Goal: Task Accomplishment & Management: Manage account settings

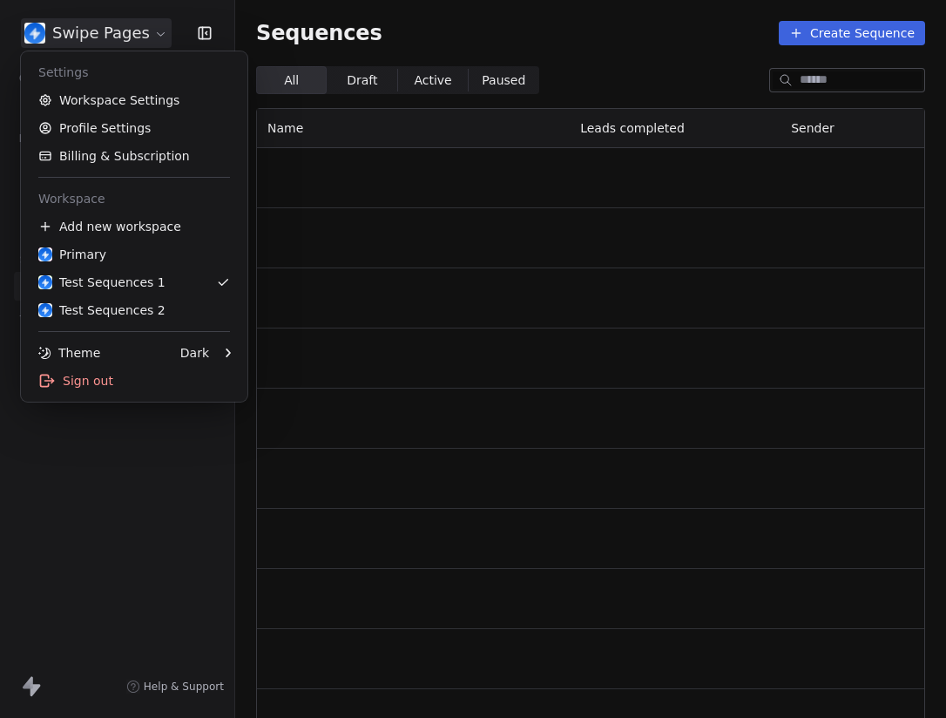
click at [37, 25] on html "Swipe Pages Contacts People Marketing Workflows Campaigns Metrics & Events Sale…" at bounding box center [473, 359] width 946 height 718
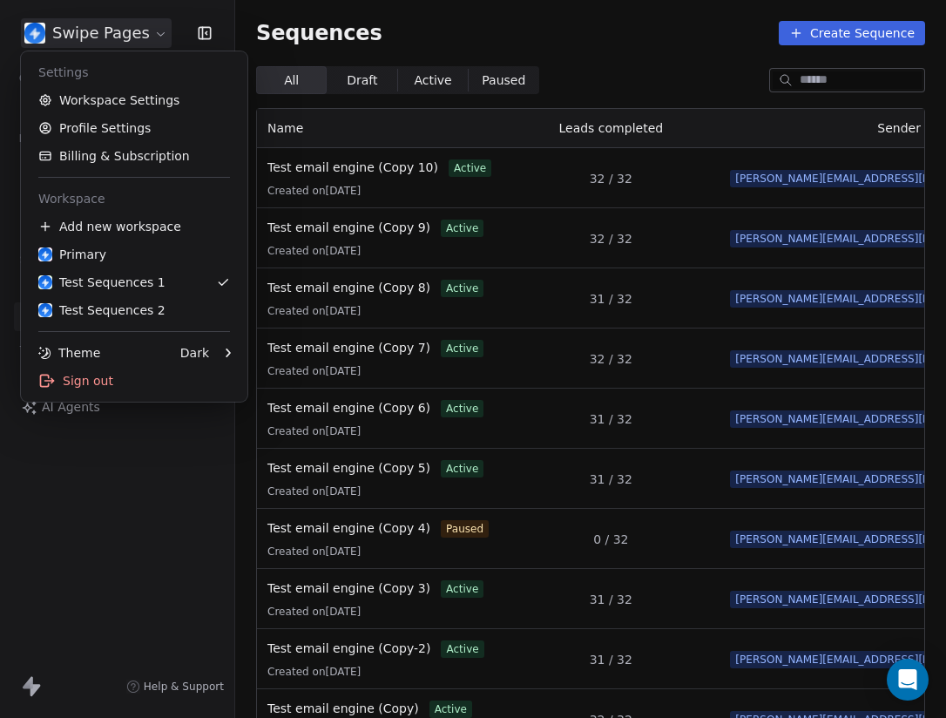
click at [156, 582] on html "Swipe Pages Contacts People Marketing Workflows Campaigns Metrics & Events Sale…" at bounding box center [473, 359] width 946 height 718
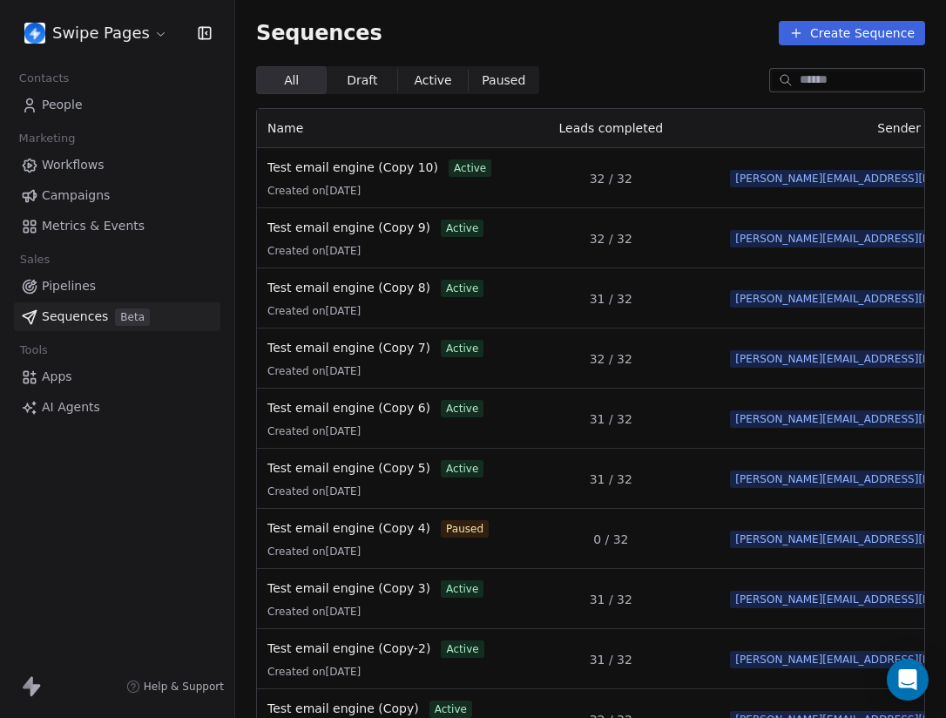
scroll to position [0, 98]
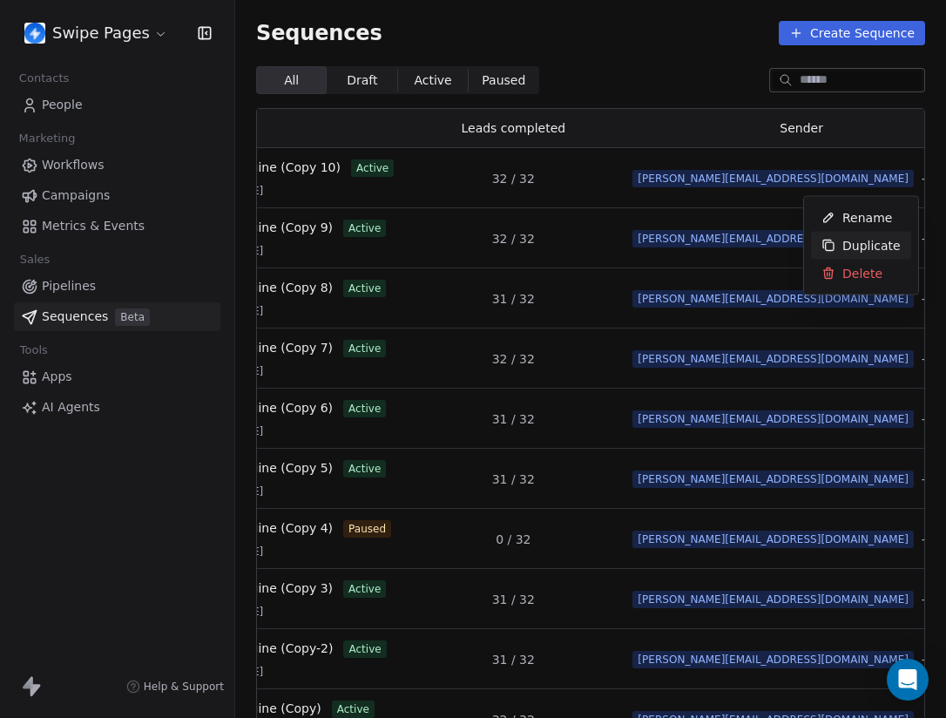
click at [856, 240] on span "Duplicate" at bounding box center [871, 245] width 58 height 18
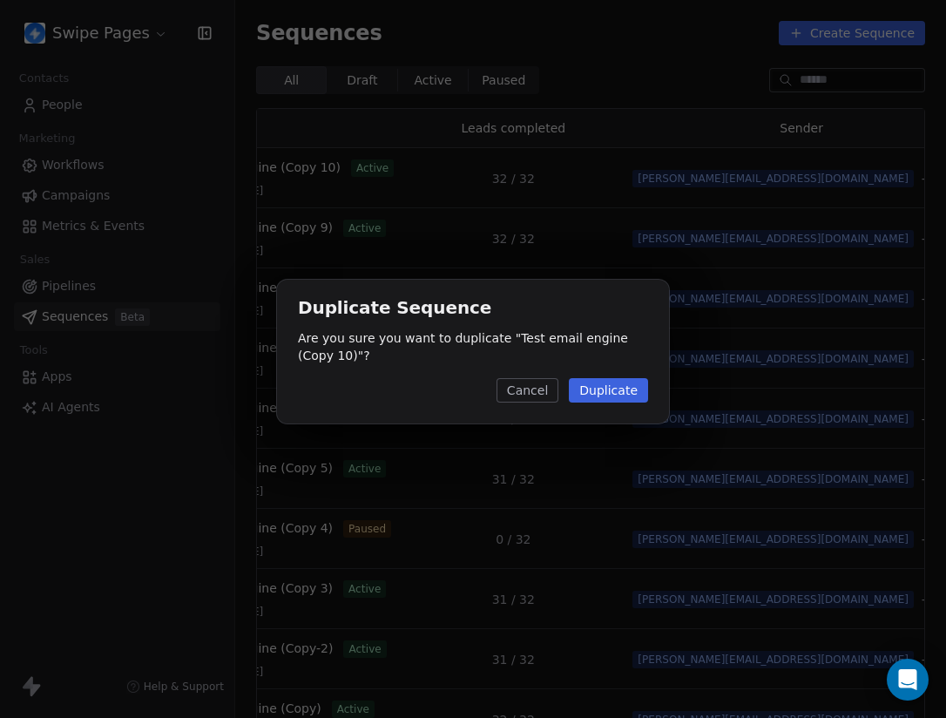
click at [617, 393] on button "Duplicate" at bounding box center [608, 390] width 79 height 24
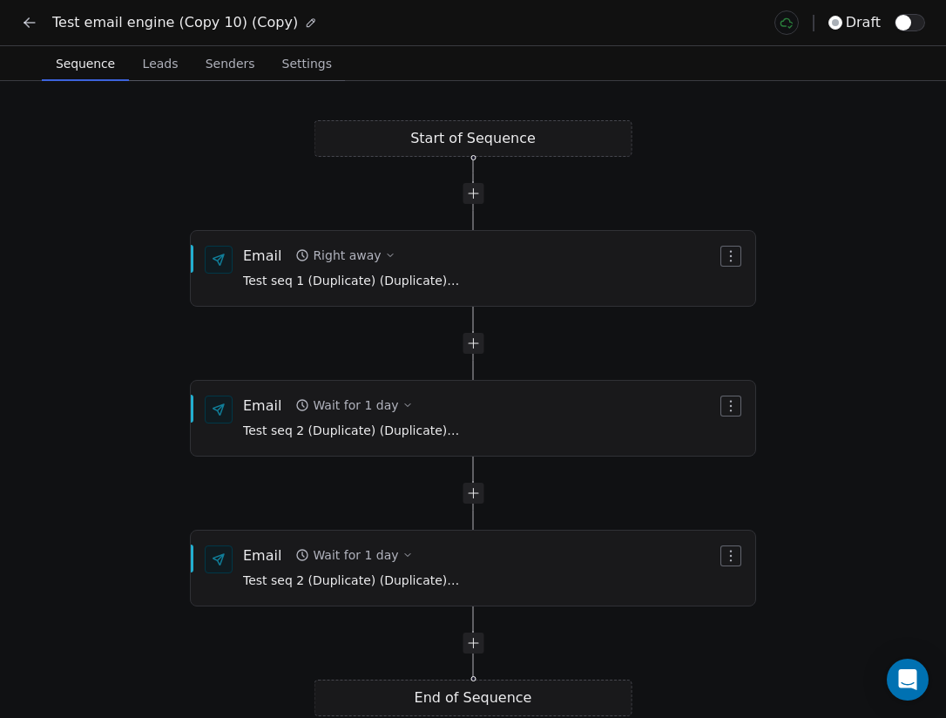
click at [301, 19] on button at bounding box center [310, 22] width 19 height 19
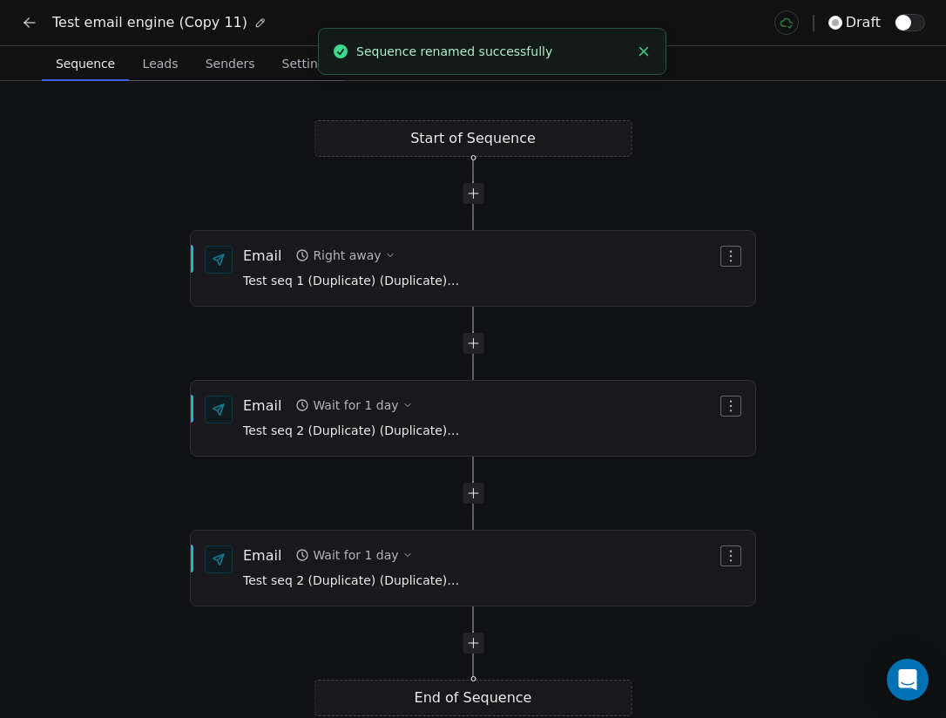
click at [199, 74] on span "Senders" at bounding box center [231, 63] width 64 height 24
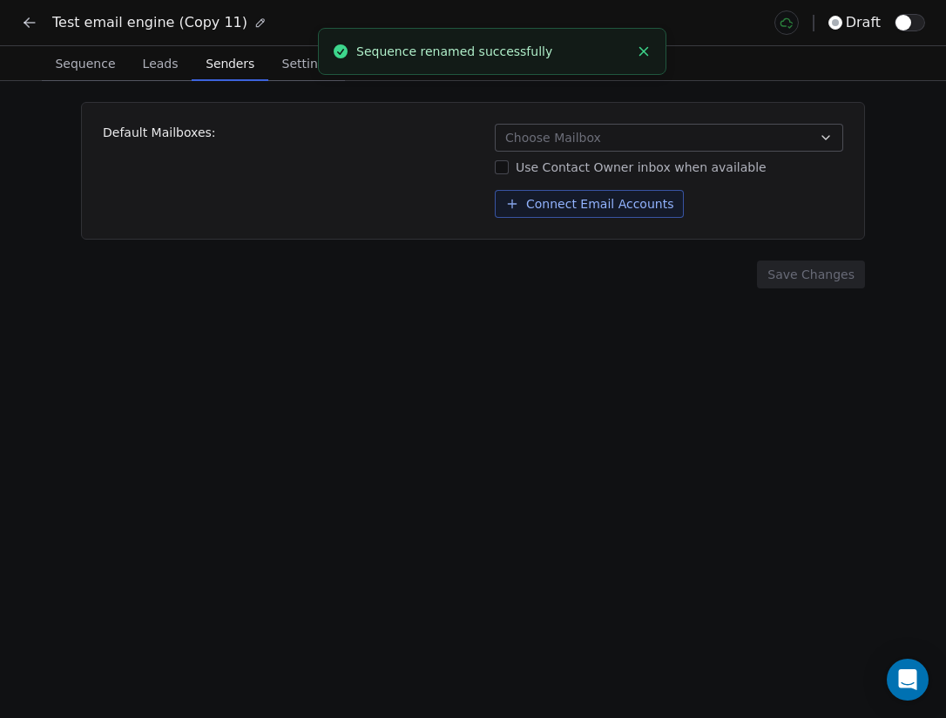
click at [156, 73] on span "Leads" at bounding box center [161, 63] width 50 height 24
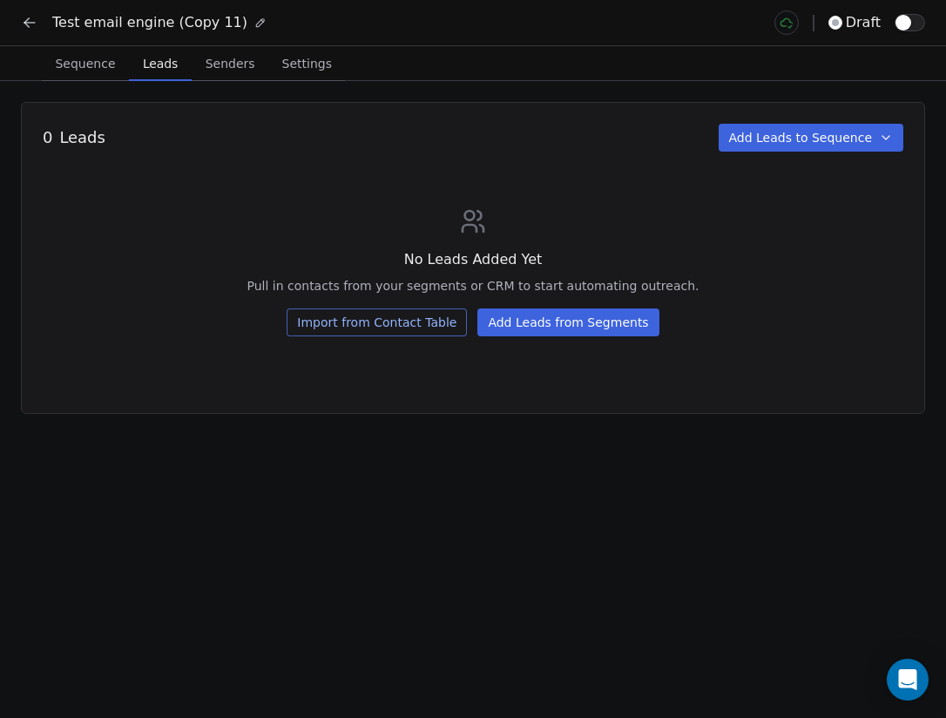
click at [537, 329] on button "Add Leads from Segments" at bounding box center [567, 322] width 181 height 28
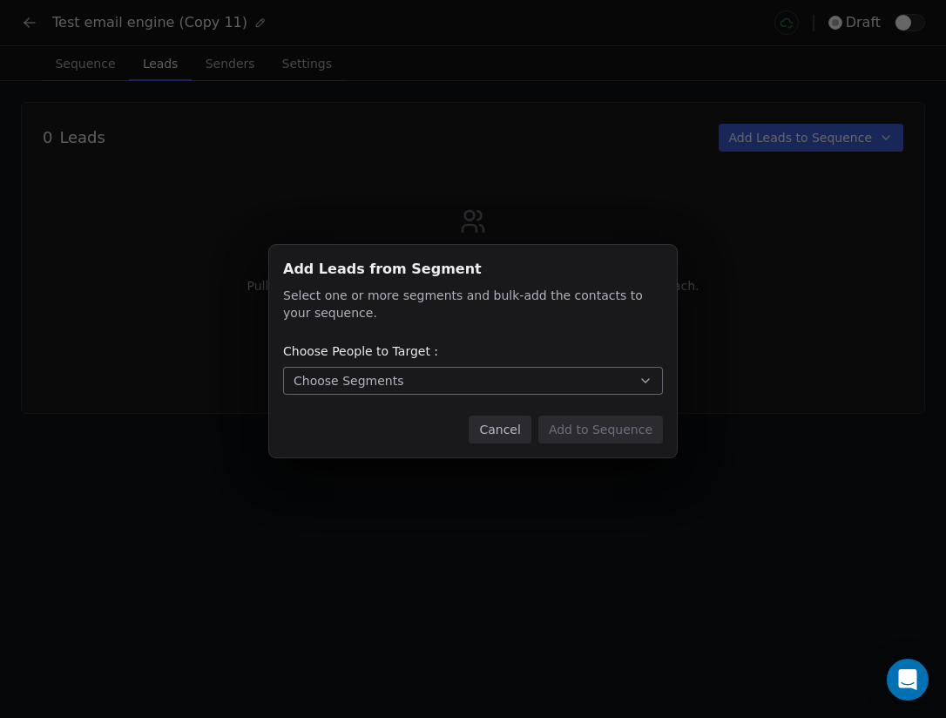
click at [504, 374] on button "Choose Segments" at bounding box center [473, 381] width 380 height 28
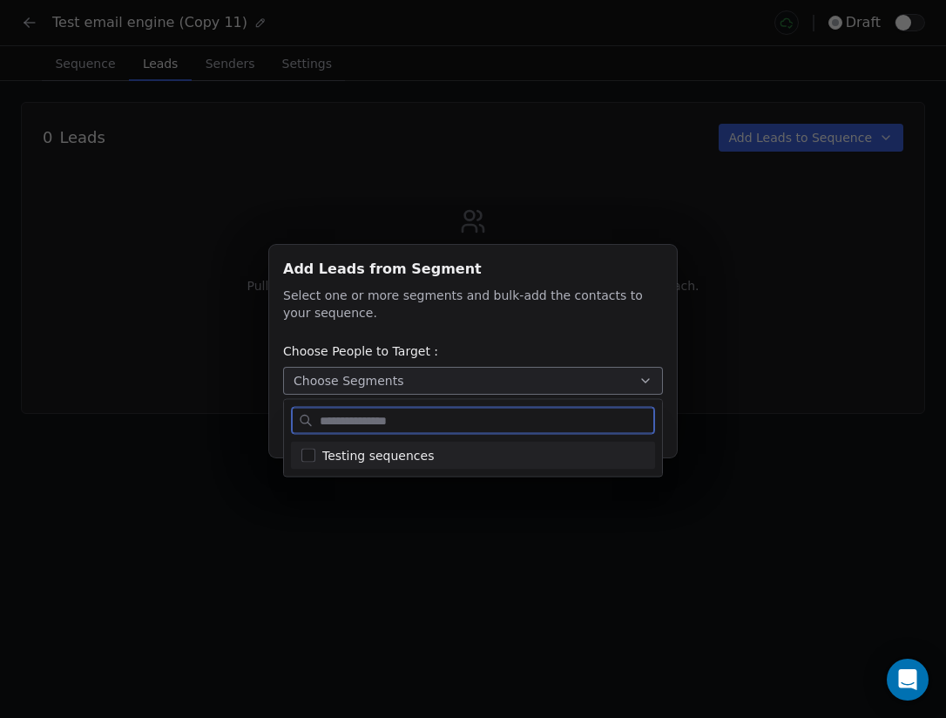
click at [464, 465] on div "Testing sequences" at bounding box center [473, 456] width 364 height 28
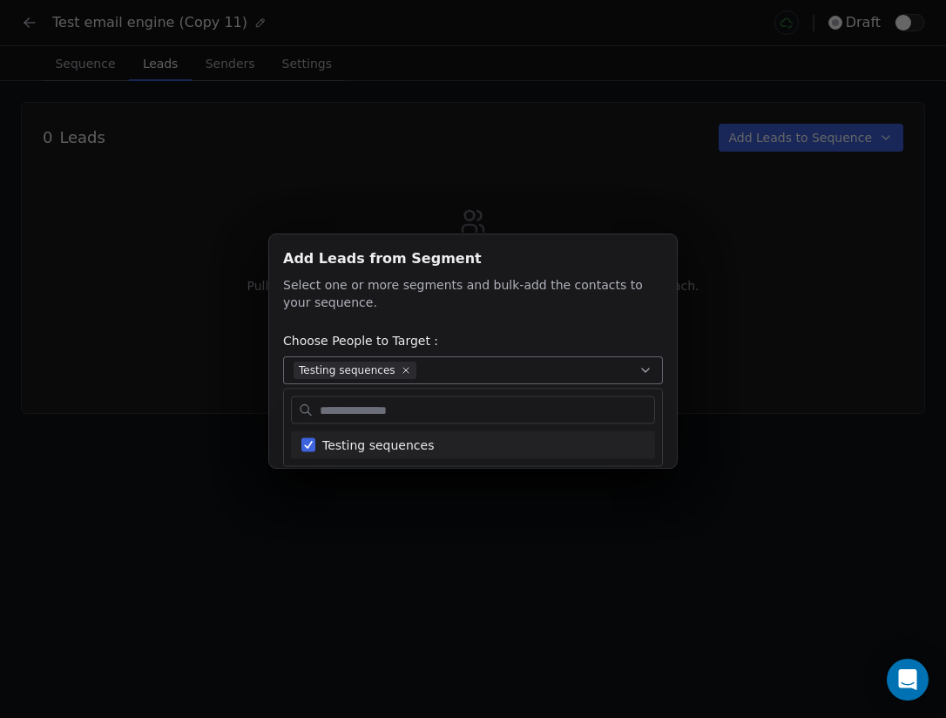
click at [477, 501] on div "Add Leads from Segment Add Leads from Segment Select one or more segments and b…" at bounding box center [473, 359] width 946 height 718
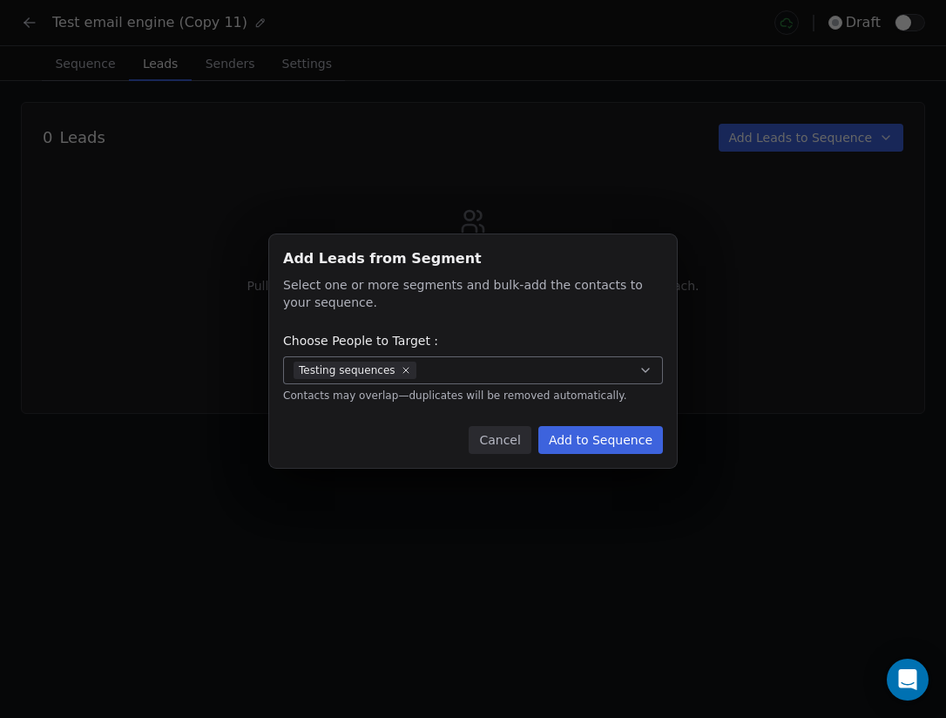
click at [567, 451] on button "Add to Sequence" at bounding box center [600, 440] width 125 height 28
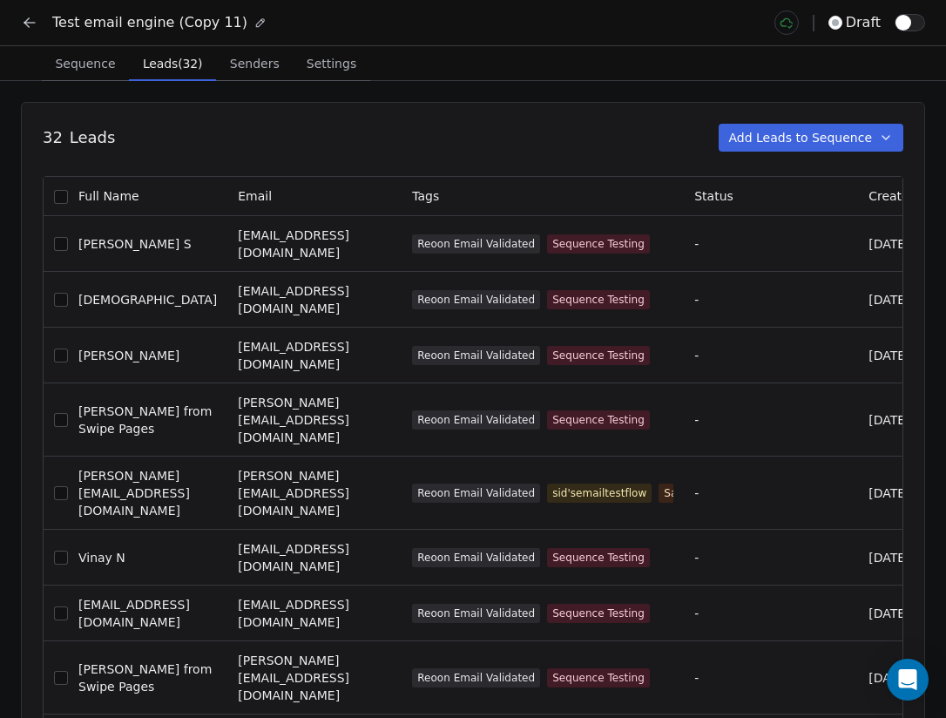
click at [265, 62] on span "Senders" at bounding box center [255, 63] width 64 height 24
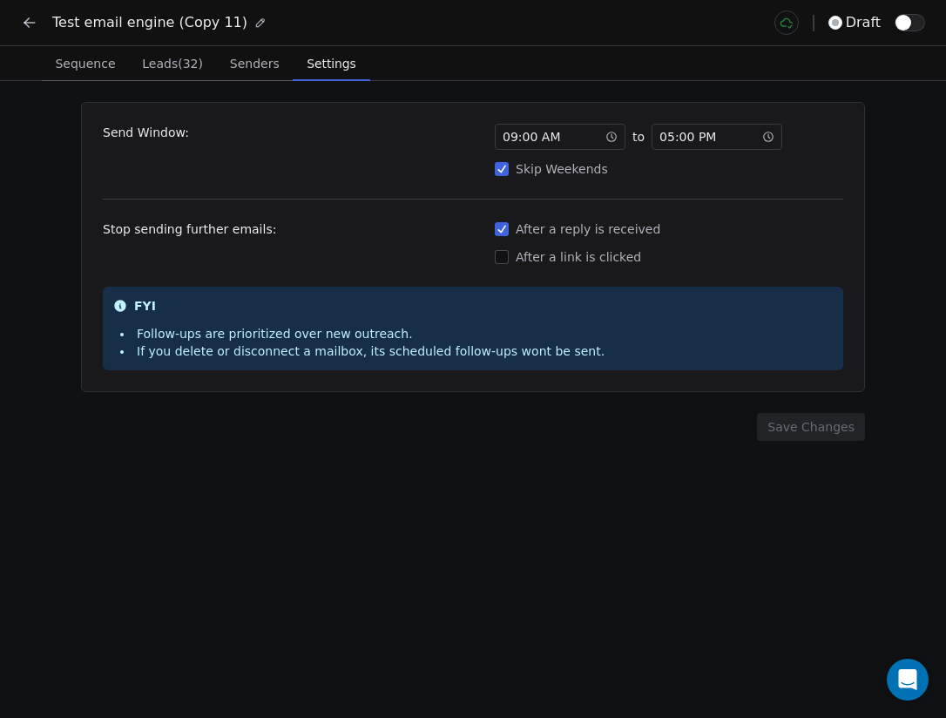
click at [341, 68] on span "Settings" at bounding box center [331, 63] width 63 height 24
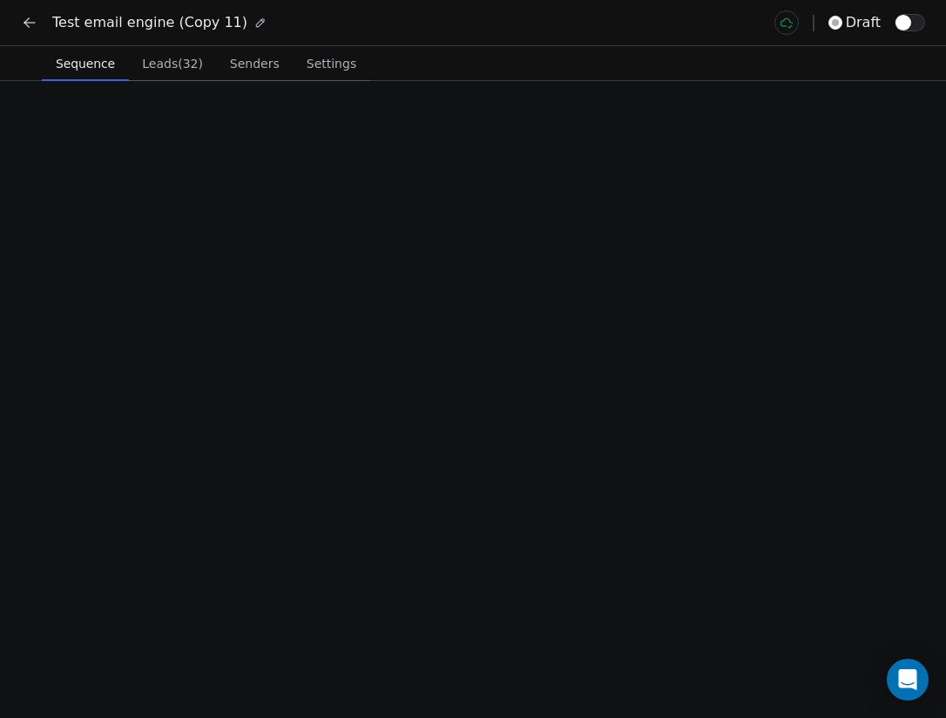
click at [111, 63] on span "Sequence" at bounding box center [85, 63] width 73 height 24
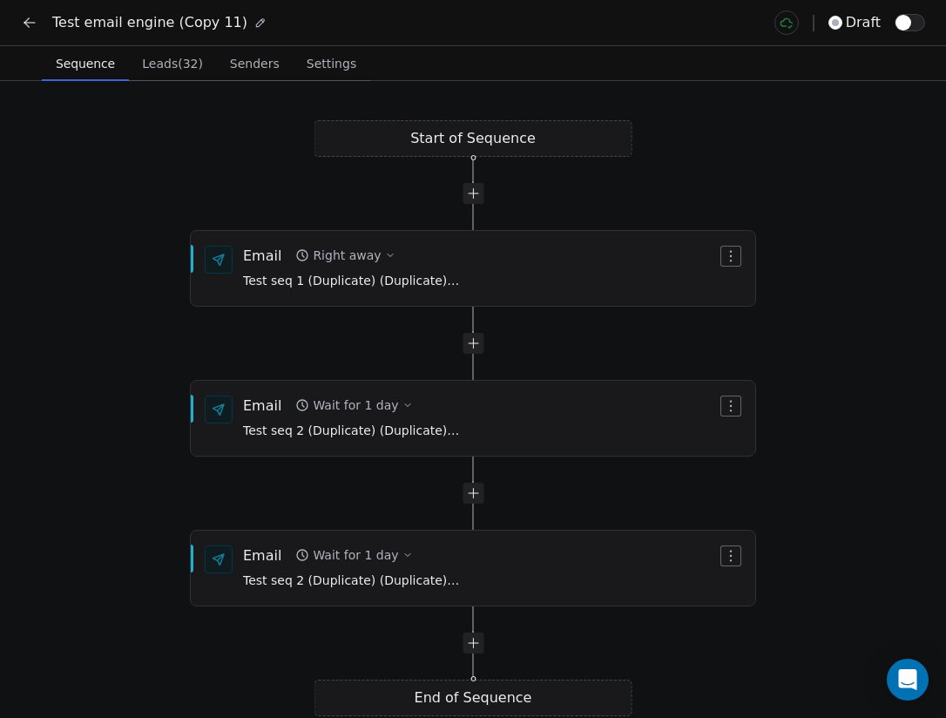
click at [230, 63] on span "Senders" at bounding box center [255, 63] width 64 height 24
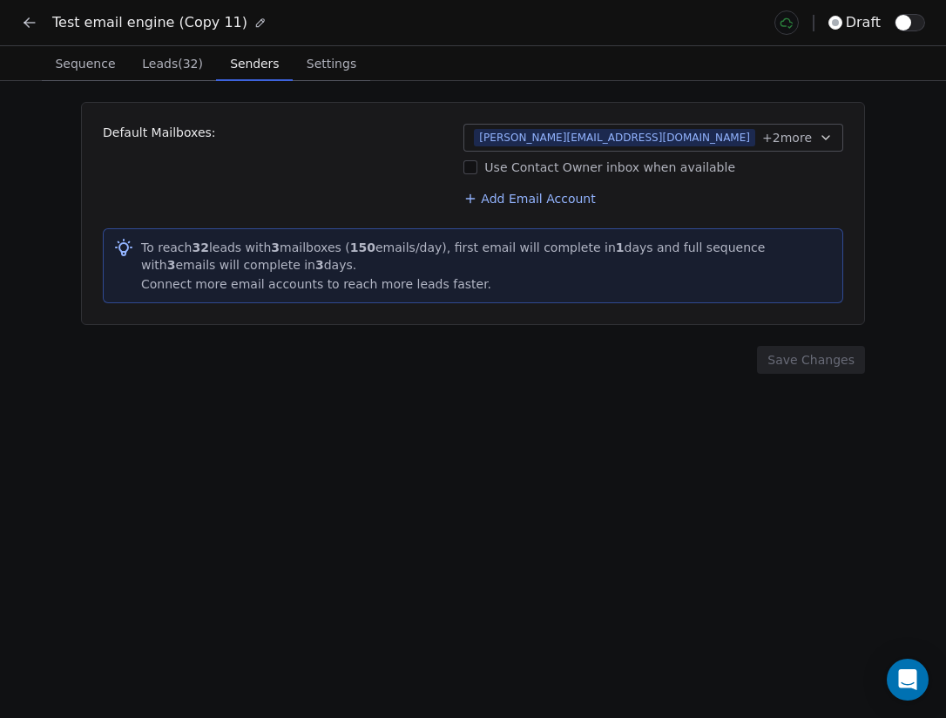
click at [186, 64] on span "Leads (32)" at bounding box center [172, 63] width 75 height 24
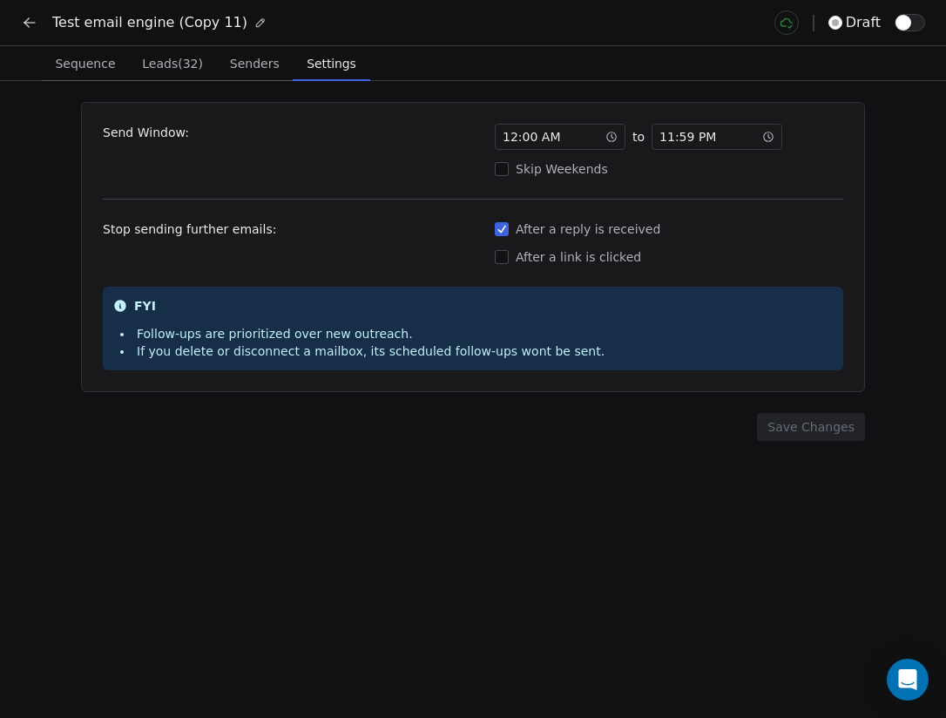
click at [353, 62] on span "Settings" at bounding box center [331, 63] width 63 height 24
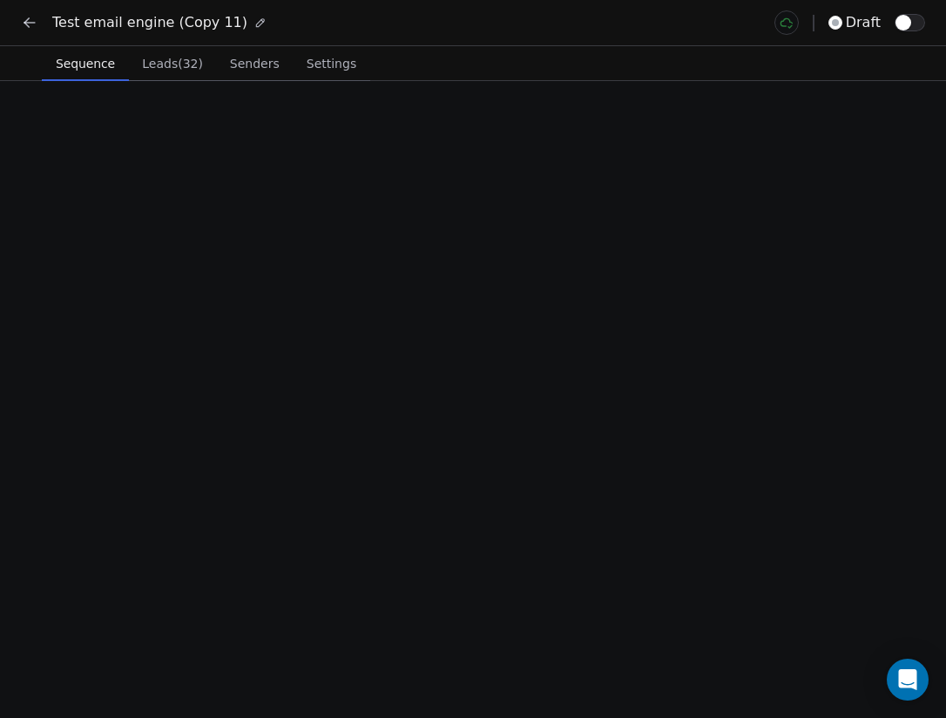
click at [88, 54] on span "Sequence" at bounding box center [85, 63] width 73 height 24
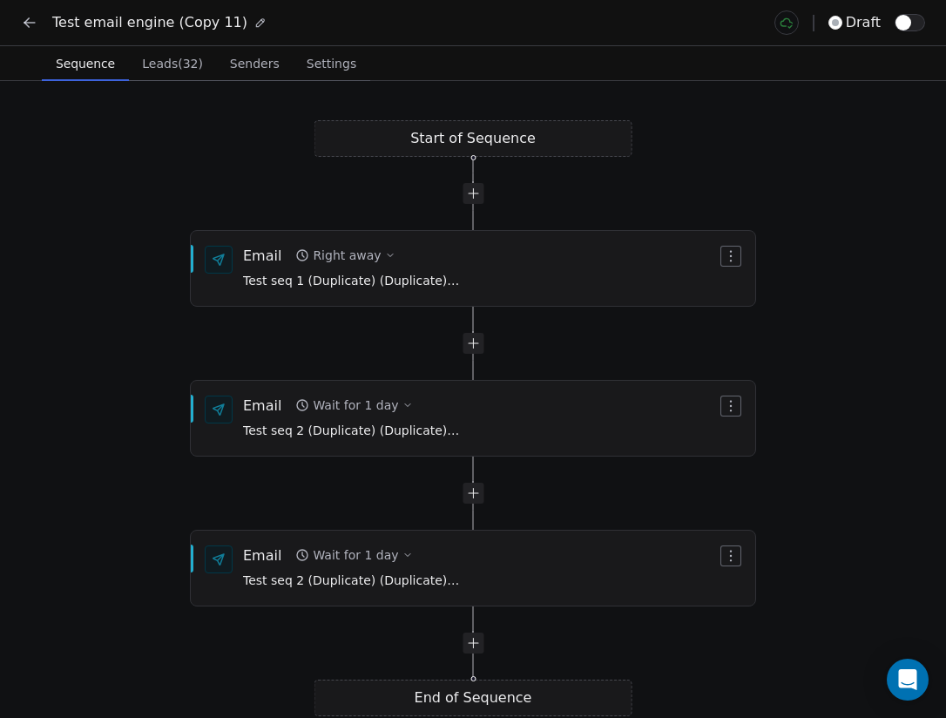
click at [907, 24] on span "button" at bounding box center [904, 23] width 16 height 16
click at [30, 23] on icon at bounding box center [29, 23] width 10 height 0
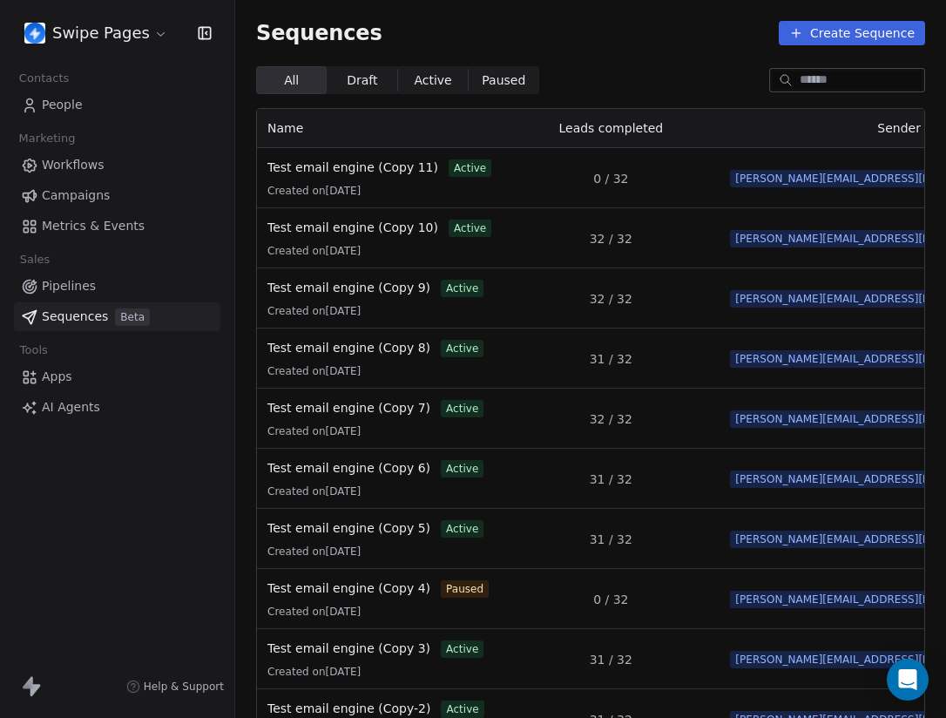
click at [119, 107] on link "People" at bounding box center [117, 105] width 206 height 29
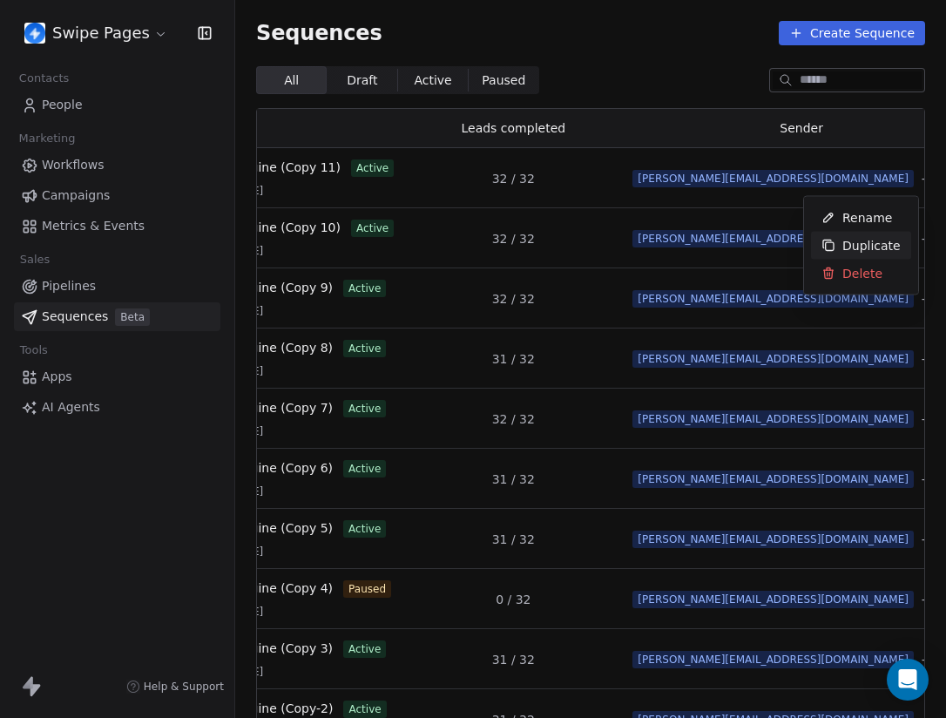
click at [872, 248] on span "Duplicate" at bounding box center [871, 245] width 58 height 18
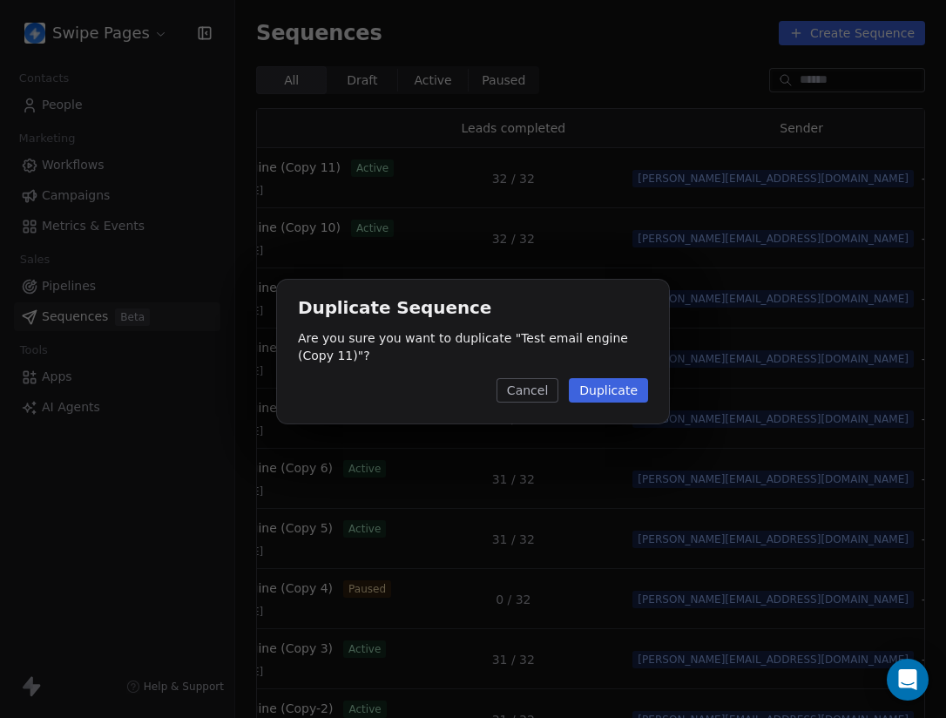
click at [609, 383] on button "Duplicate" at bounding box center [608, 390] width 79 height 24
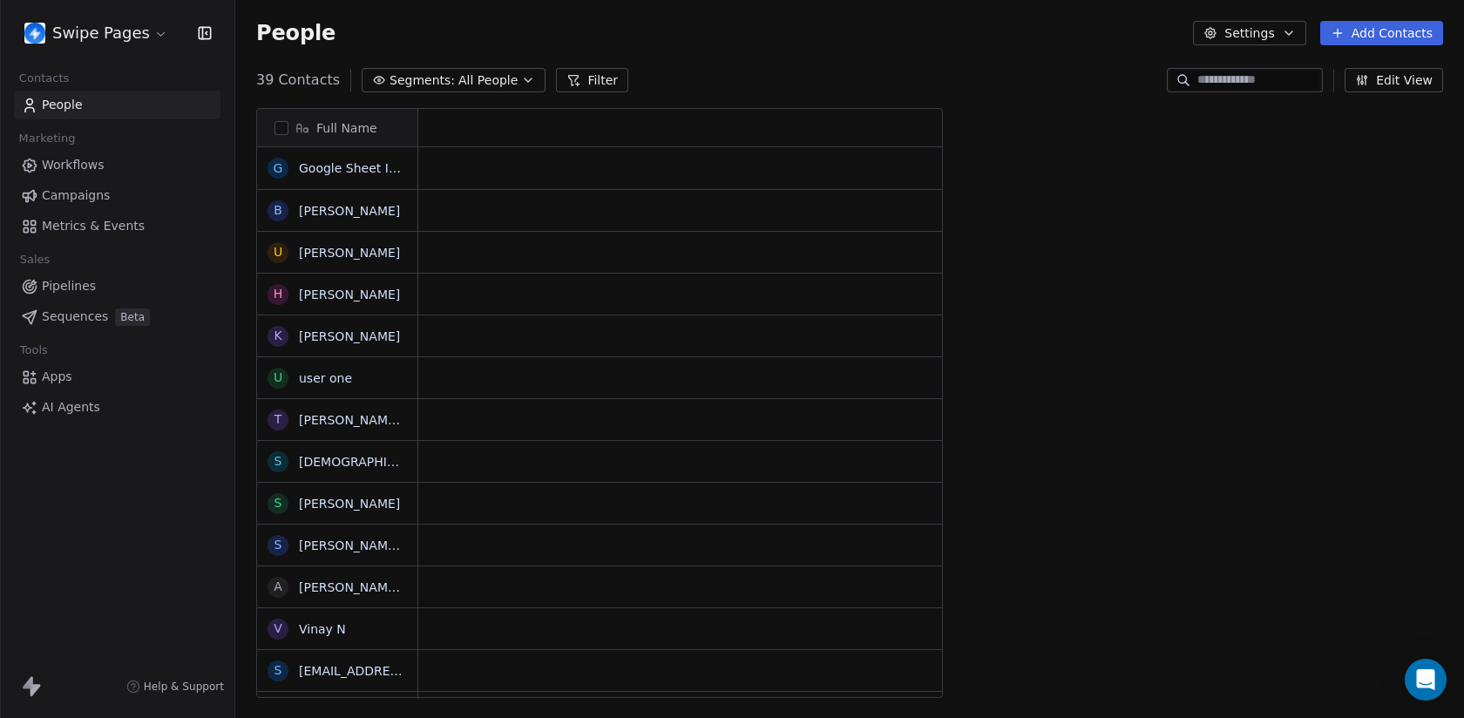
scroll to position [632, 1228]
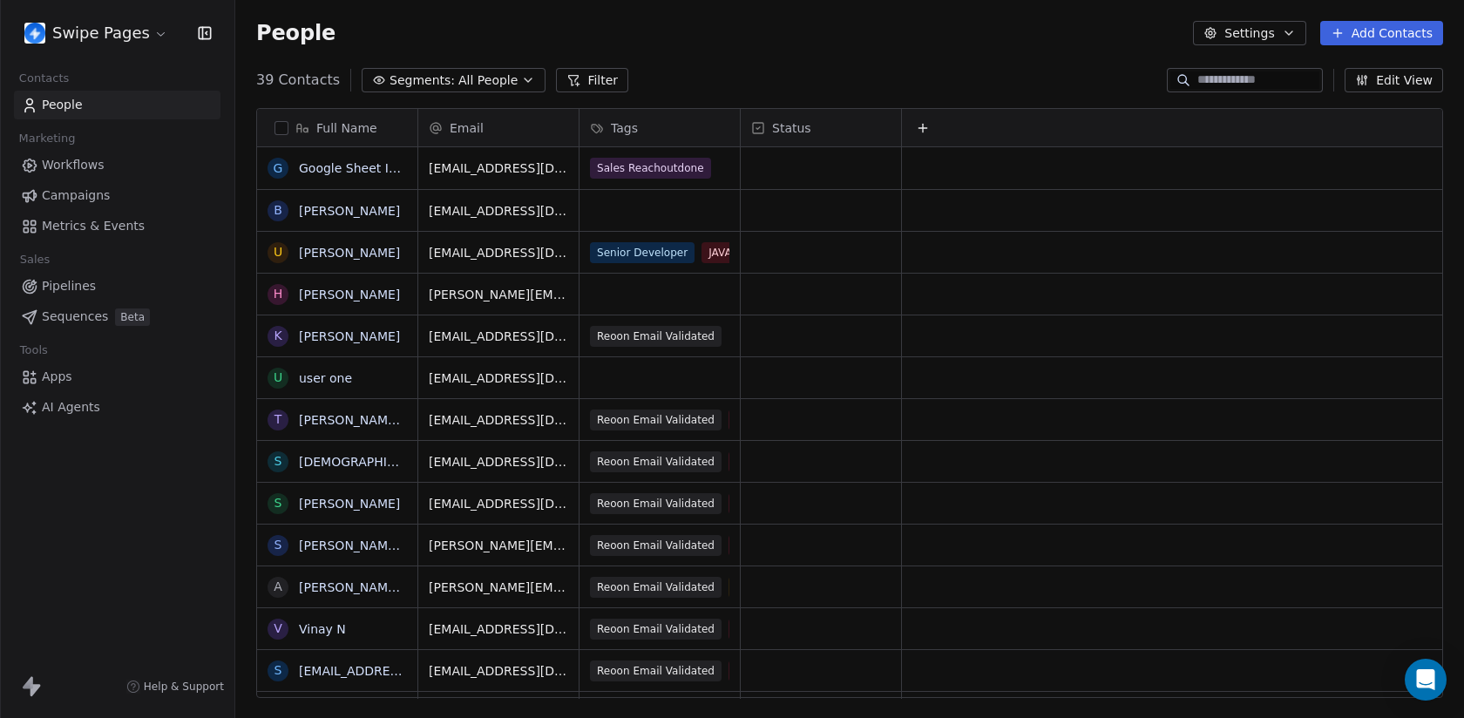
click at [427, 87] on span "Segments:" at bounding box center [421, 80] width 65 height 18
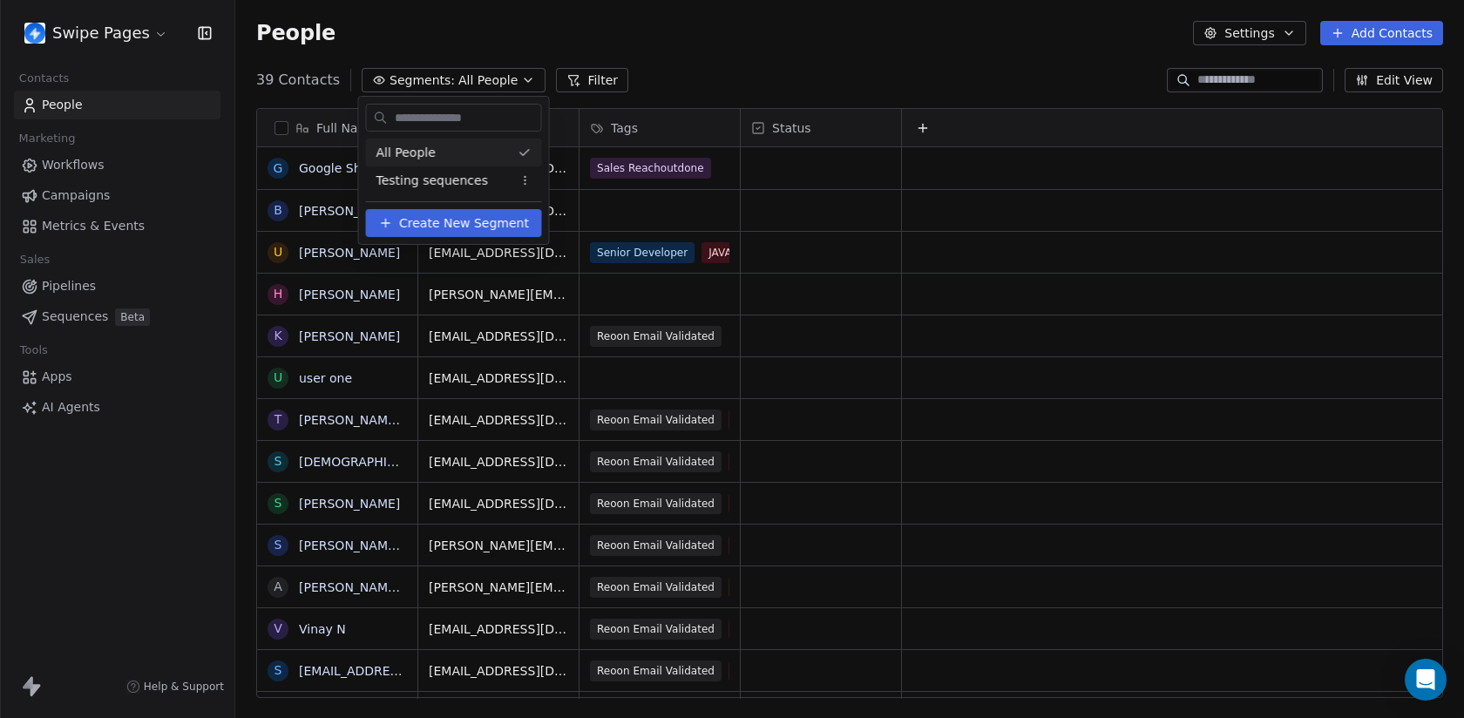
click at [427, 87] on html "Swipe Pages Contacts People Marketing Workflows Campaigns Metrics & Events Sale…" at bounding box center [732, 359] width 1464 height 718
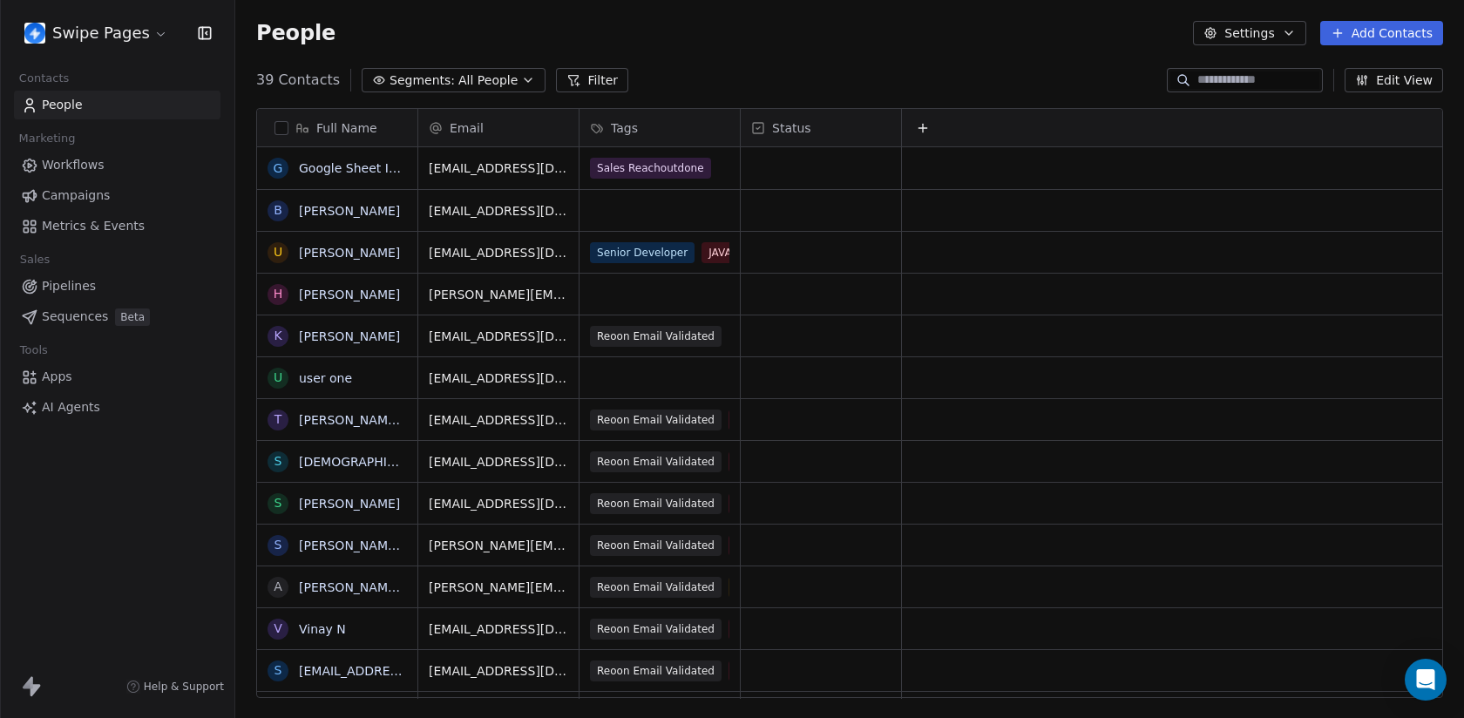
click at [427, 87] on span "Segments:" at bounding box center [421, 80] width 65 height 18
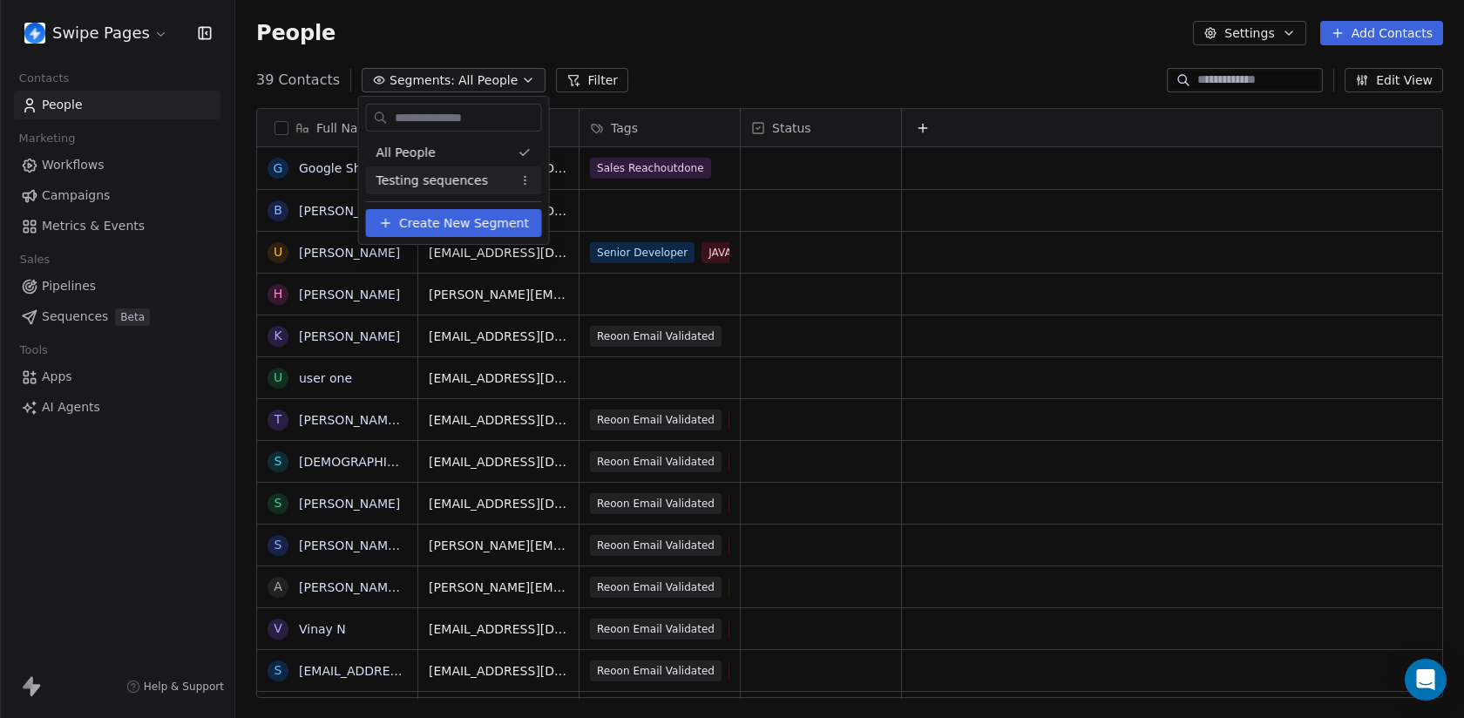
click at [430, 179] on span "Testing sequences" at bounding box center [432, 181] width 112 height 18
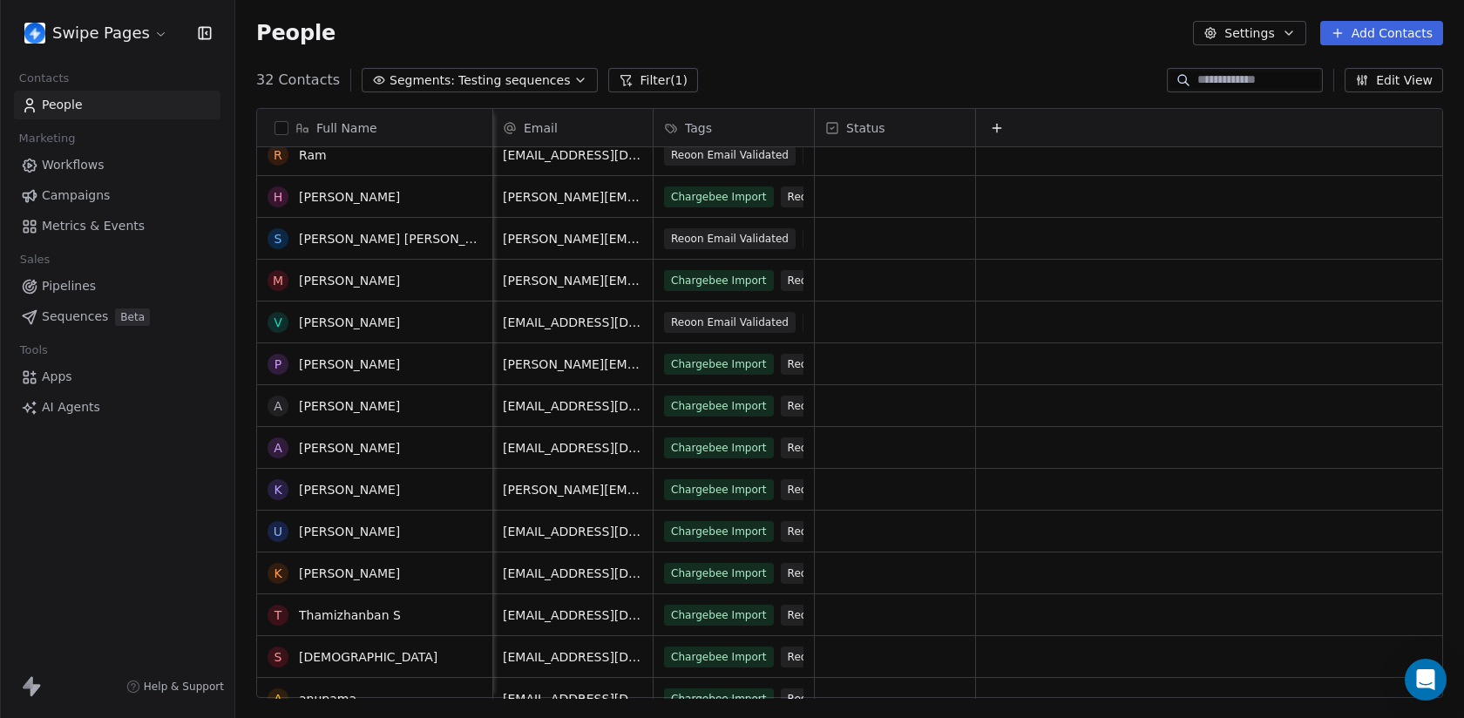
scroll to position [433, 0]
click at [340, 446] on link "[PERSON_NAME]" at bounding box center [349, 447] width 101 height 14
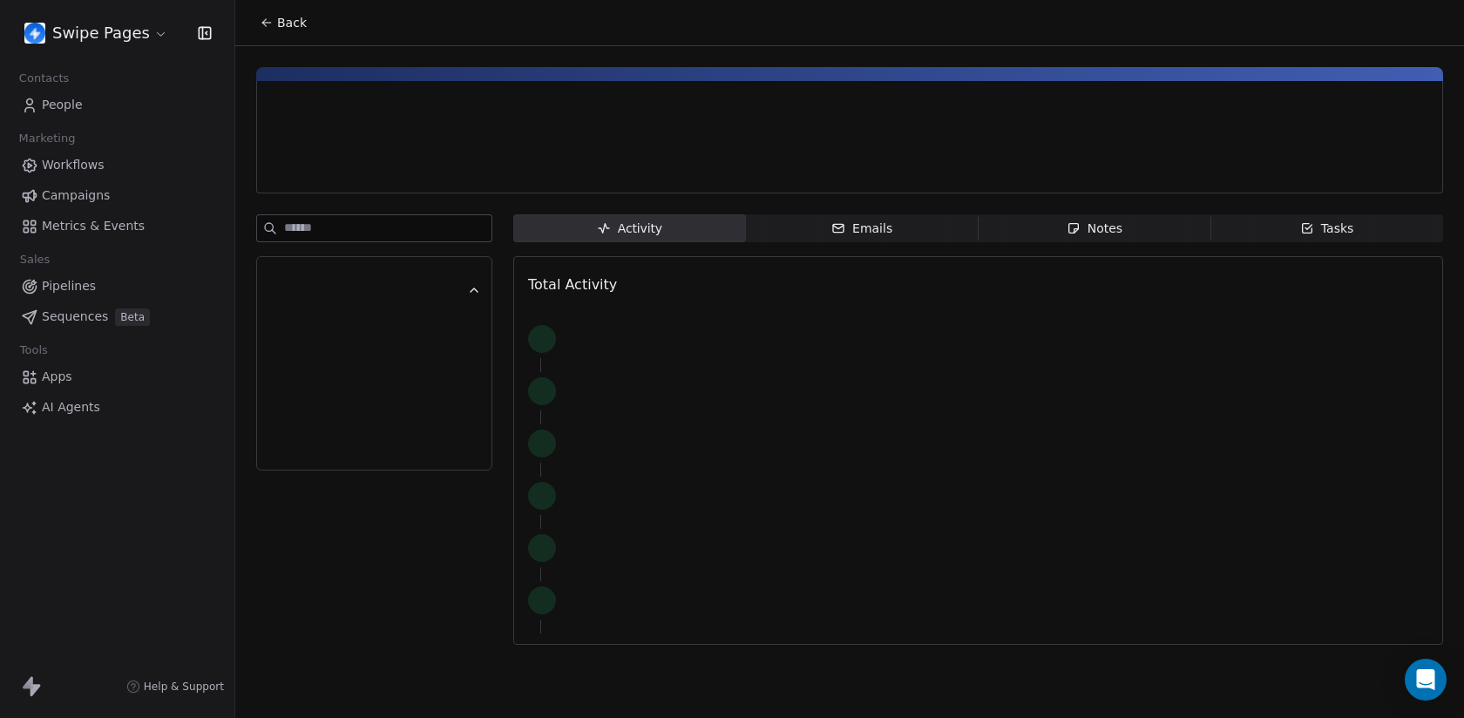
click at [819, 223] on span "Emails Emails" at bounding box center [862, 228] width 233 height 28
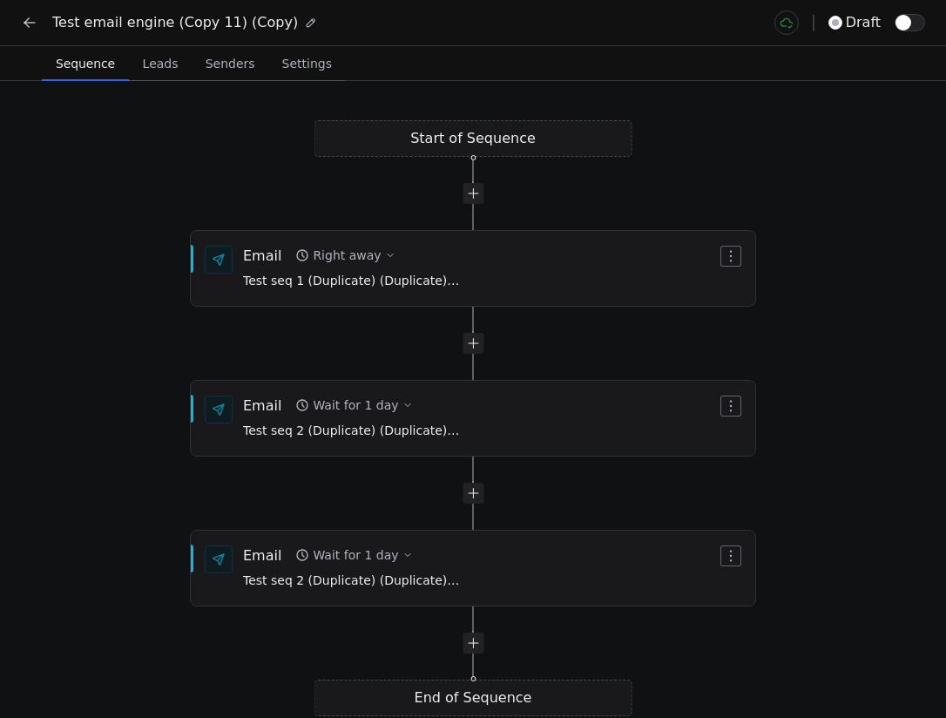
click at [312, 22] on icon at bounding box center [313, 21] width 2 height 2
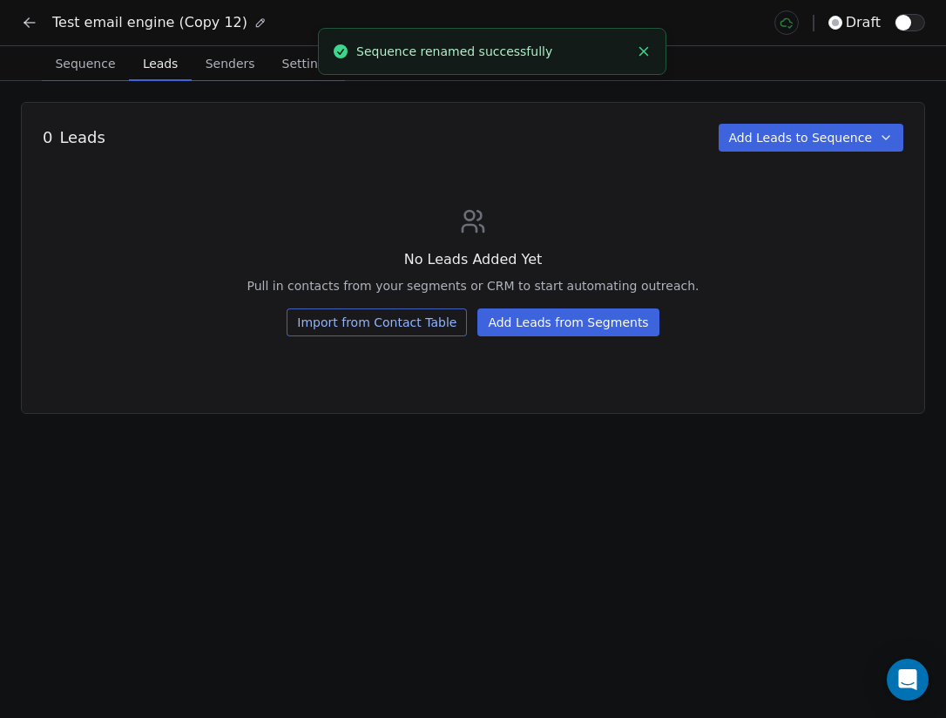
click at [142, 75] on span "Leads" at bounding box center [160, 63] width 49 height 24
click at [497, 328] on button "Add Leads from Segments" at bounding box center [567, 322] width 181 height 28
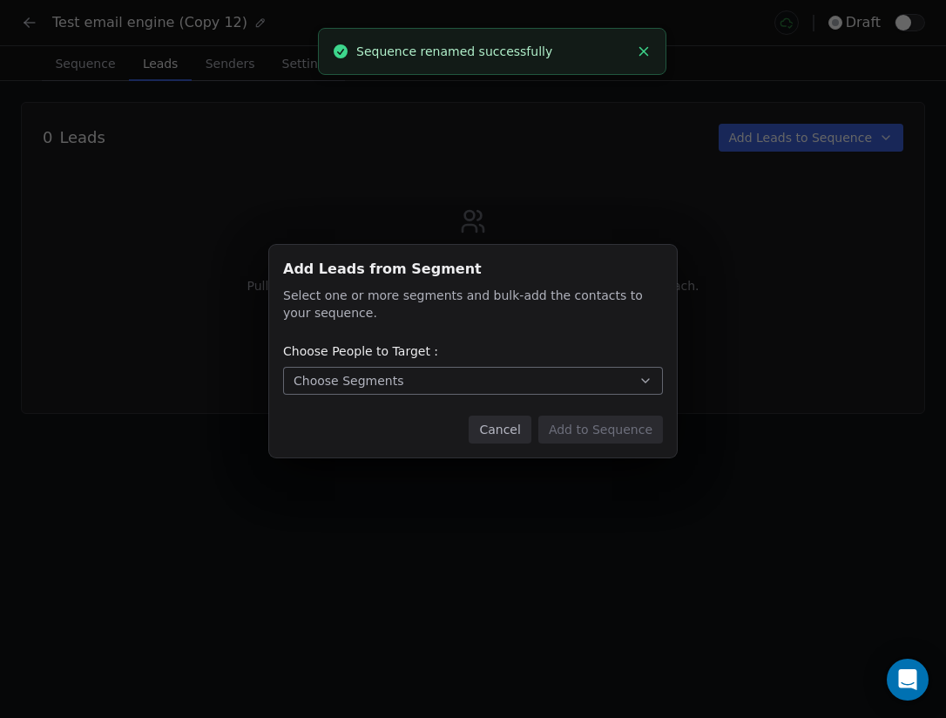
click at [471, 368] on button "Choose Segments" at bounding box center [473, 381] width 380 height 28
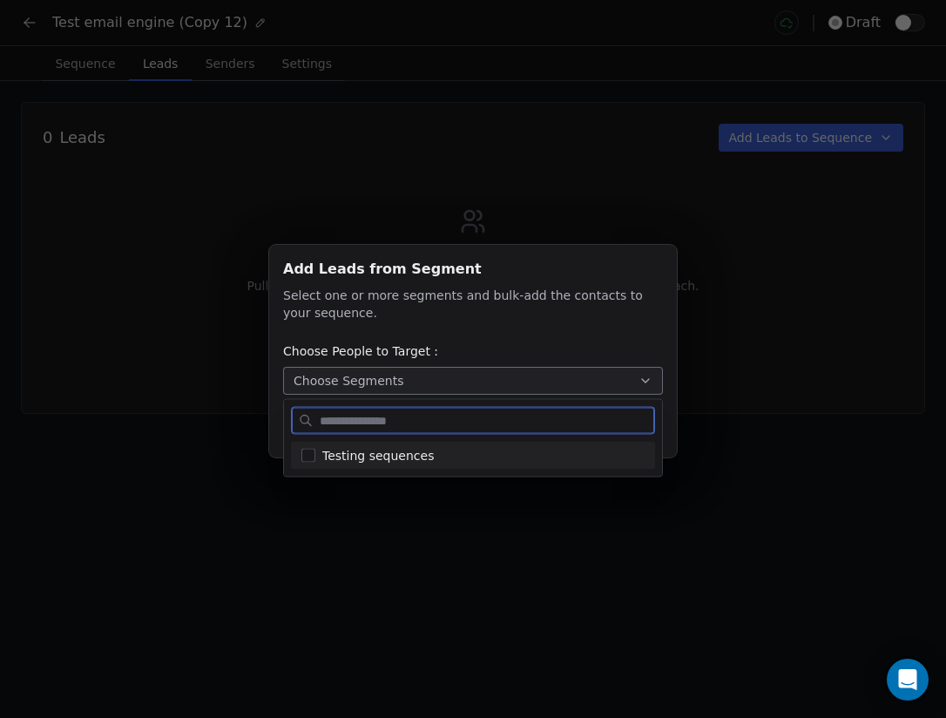
click at [466, 456] on div "Testing sequences" at bounding box center [483, 455] width 322 height 18
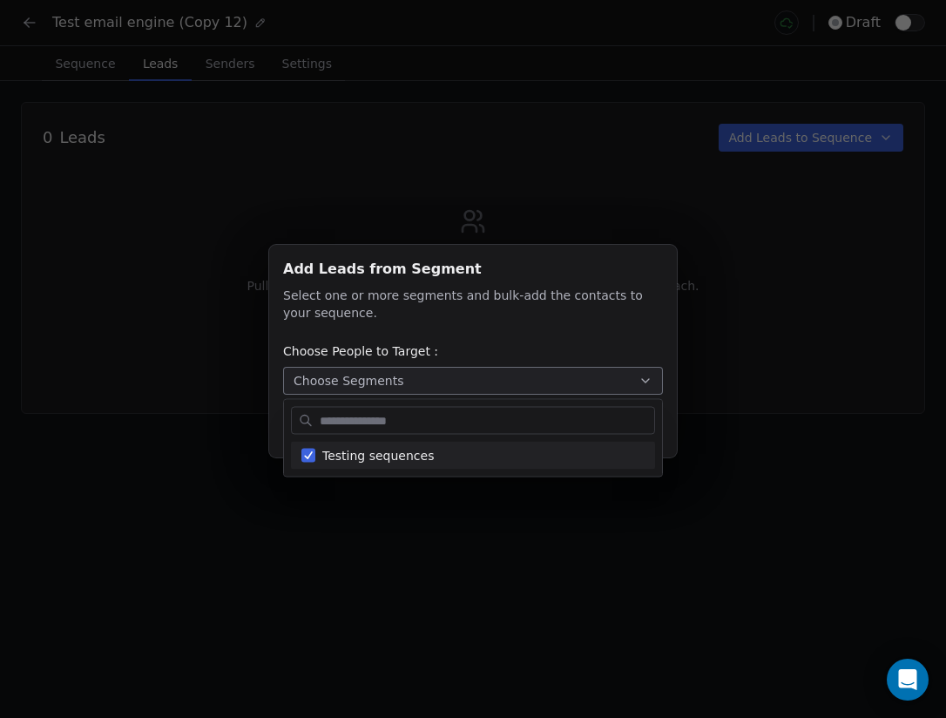
click at [808, 247] on div "Add Leads from Segment Add Leads from Segment Select one or more segments and b…" at bounding box center [473, 358] width 946 height 283
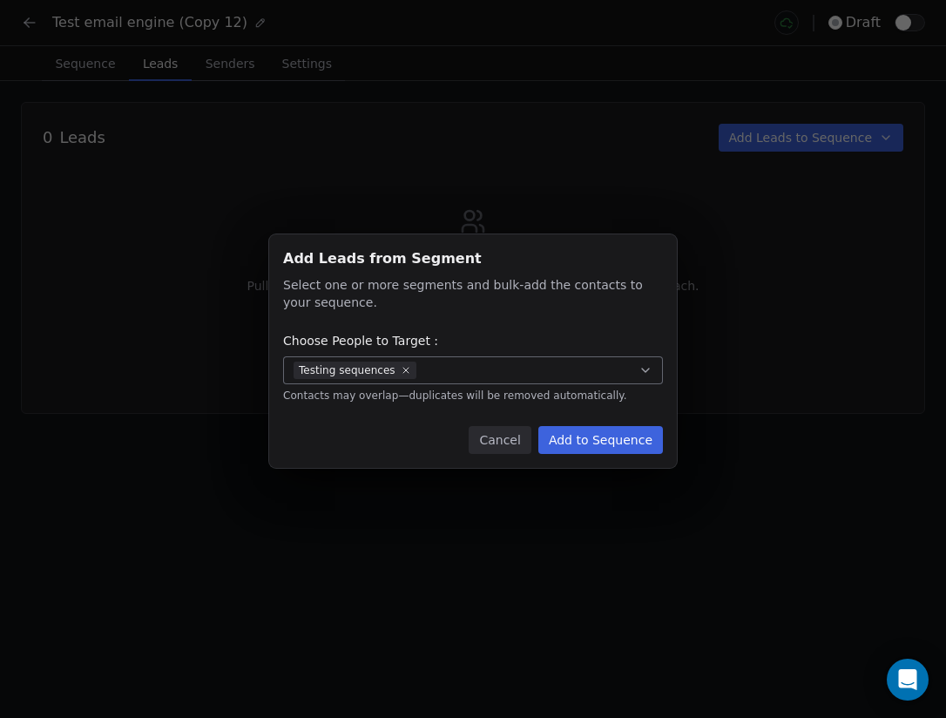
click at [626, 443] on button "Add to Sequence" at bounding box center [600, 440] width 125 height 28
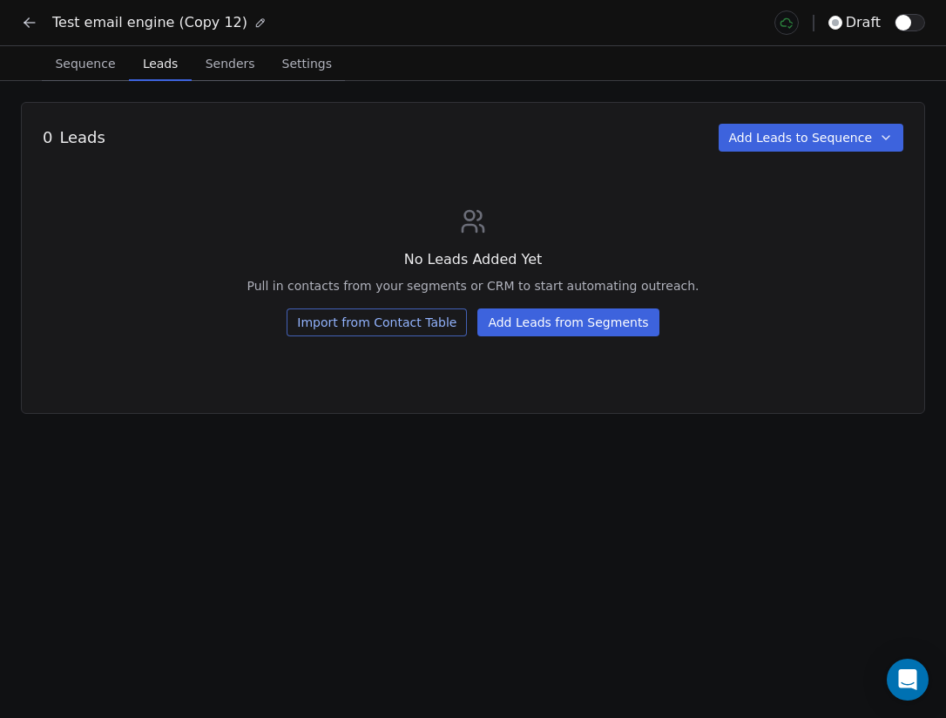
click at [240, 64] on span "Senders" at bounding box center [231, 63] width 64 height 24
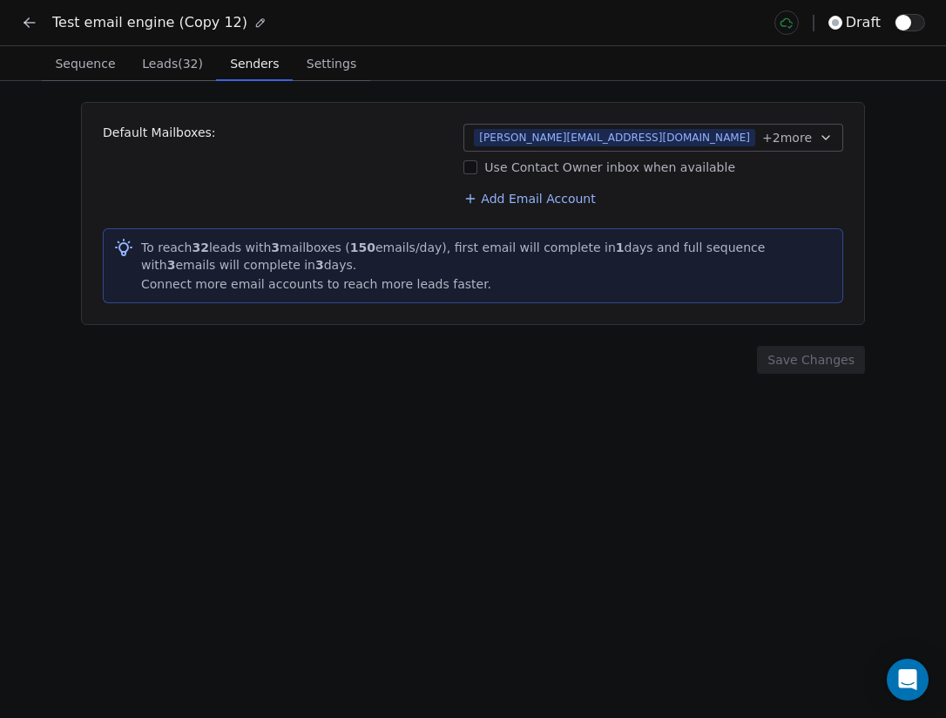
click at [915, 24] on button "button" at bounding box center [910, 22] width 30 height 17
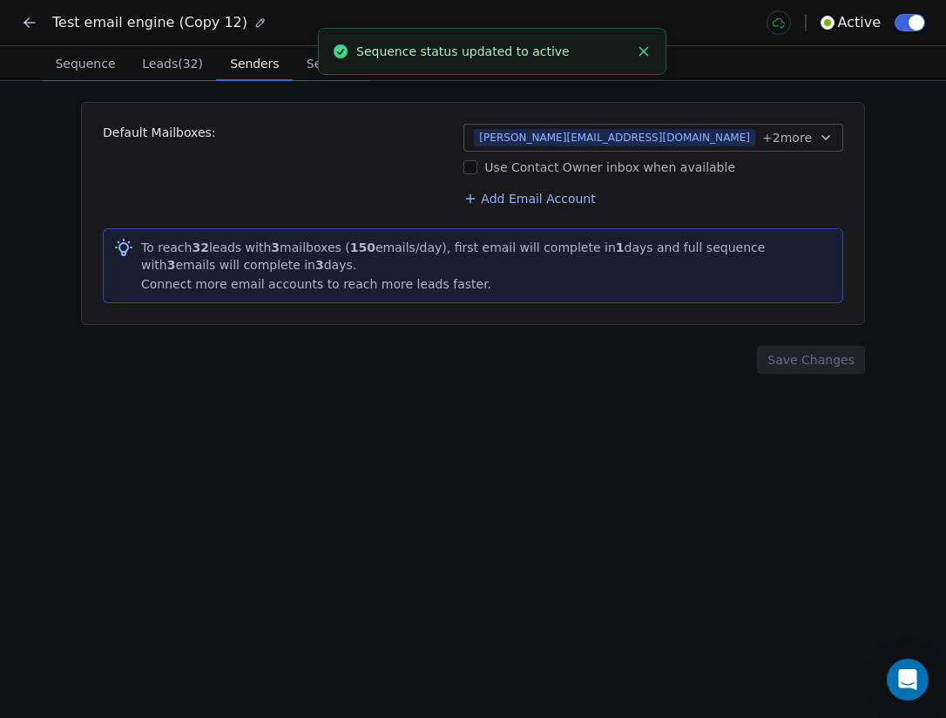
click at [389, 178] on div "Default Mailboxes: [PERSON_NAME][EMAIL_ADDRESS][DOMAIN_NAME] + 2 more Use Conta…" at bounding box center [473, 166] width 740 height 84
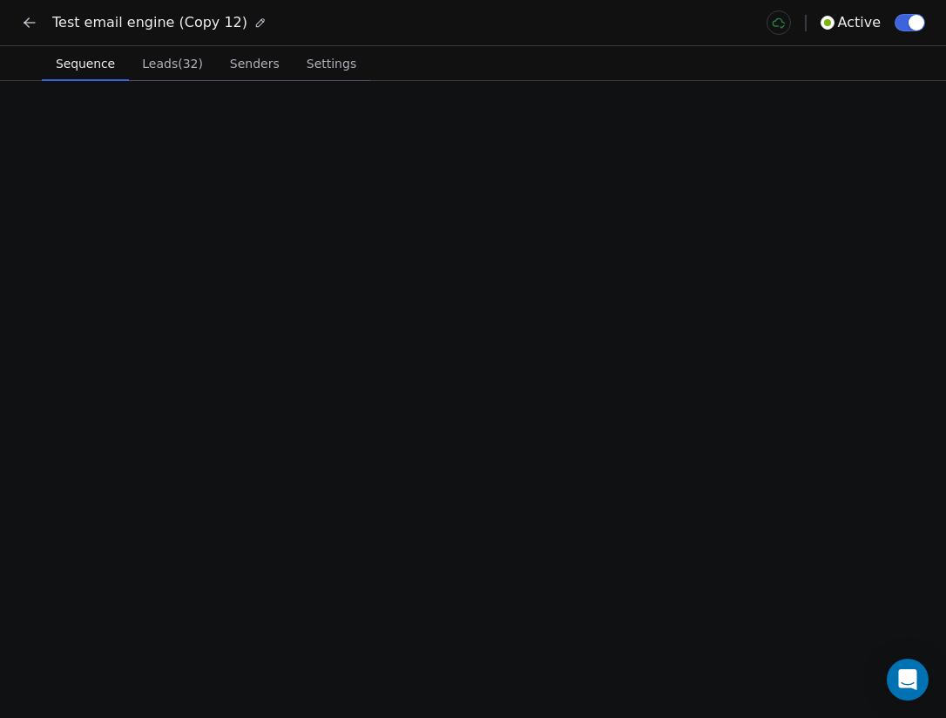
click at [84, 64] on span "Sequence" at bounding box center [85, 63] width 73 height 24
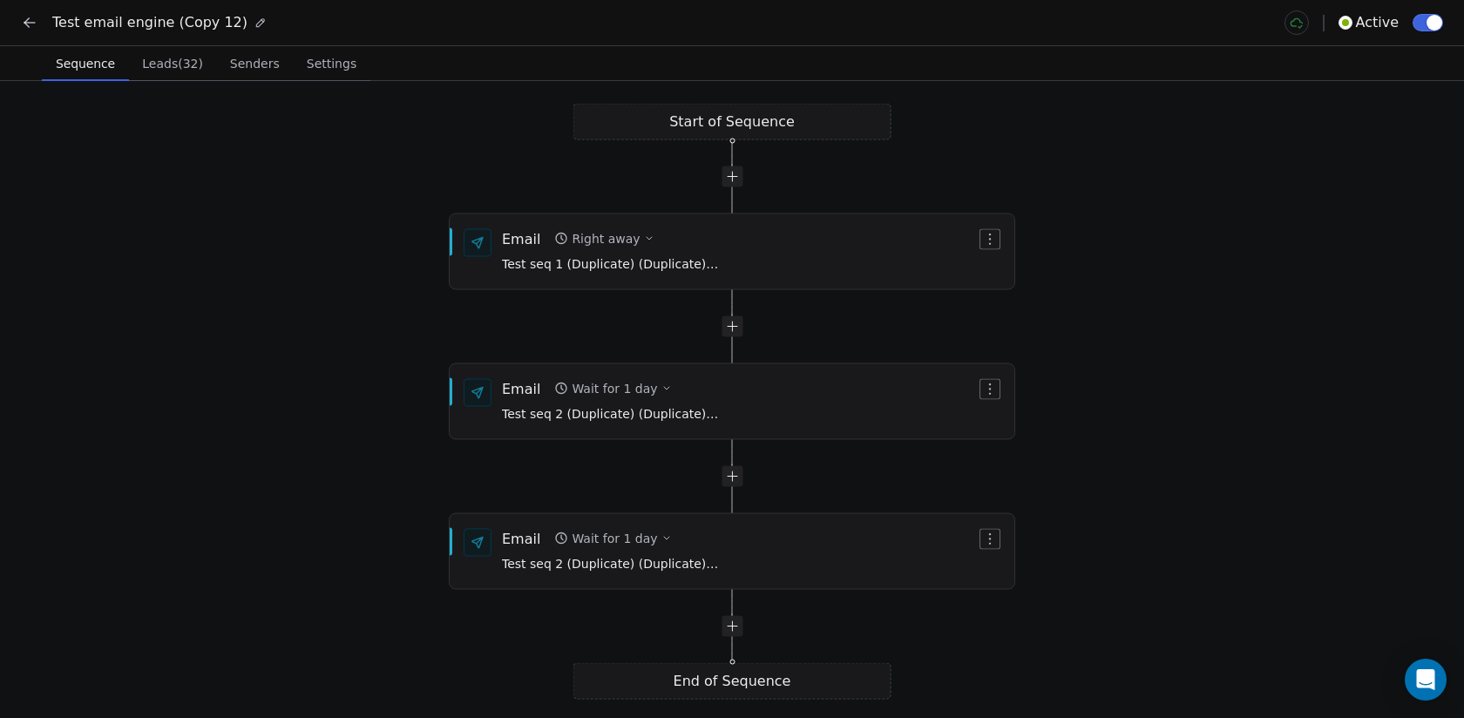
click at [36, 23] on icon at bounding box center [29, 22] width 17 height 17
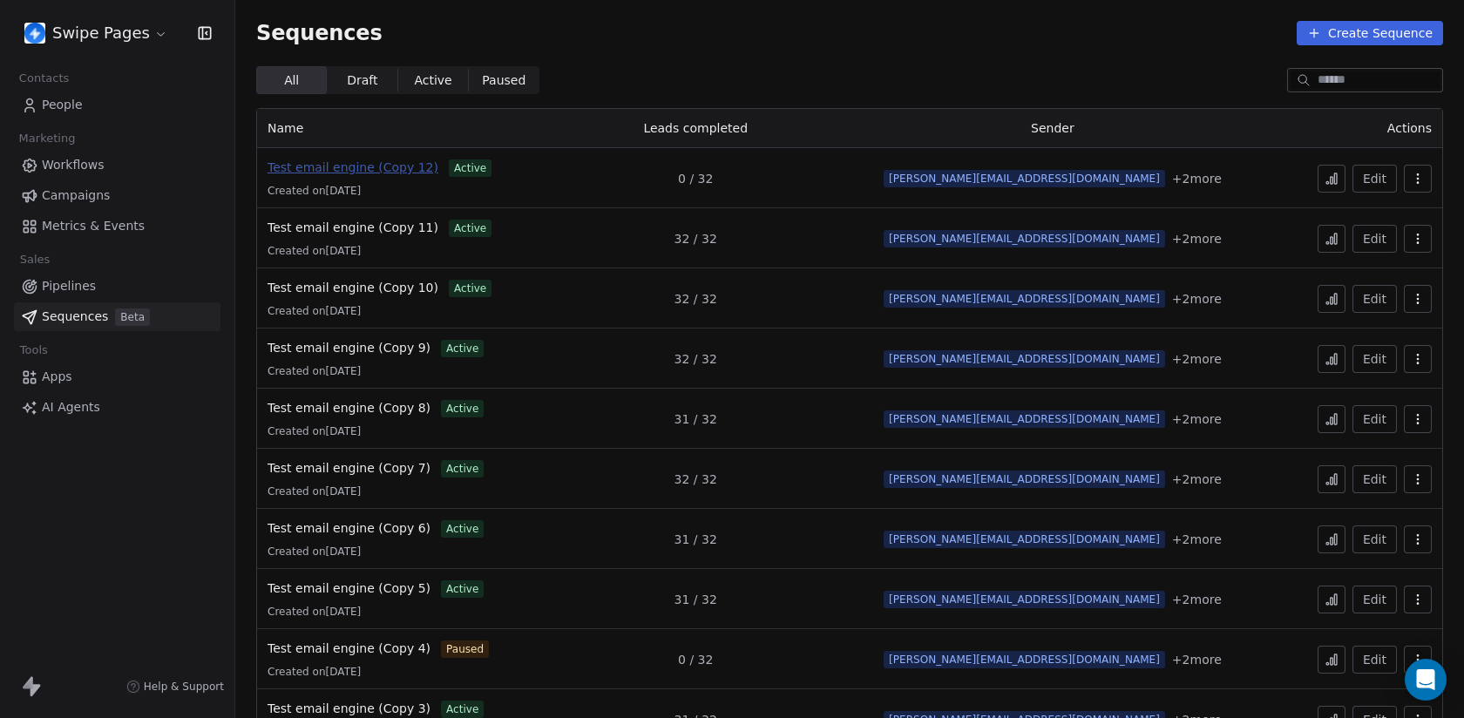
click at [370, 160] on span "Test email engine (Copy 12)" at bounding box center [352, 167] width 171 height 14
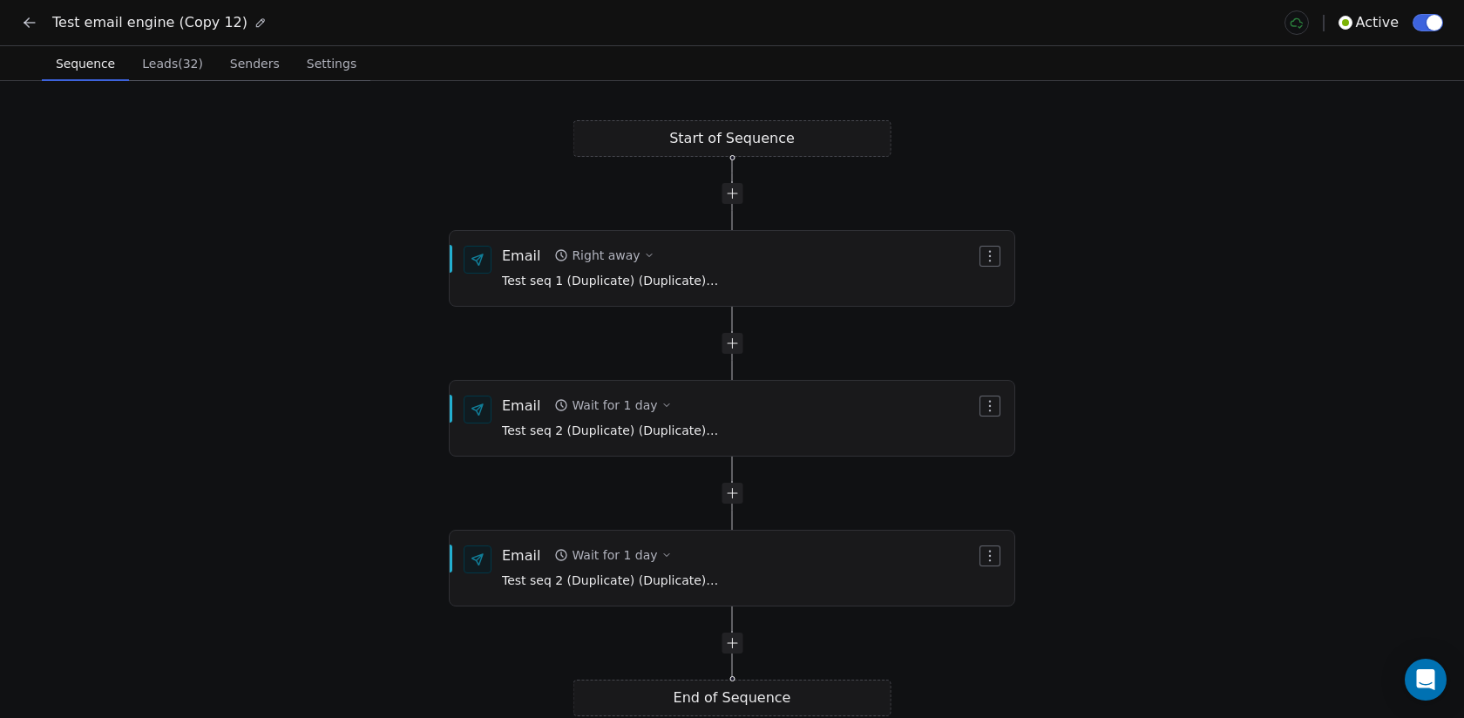
click at [231, 61] on span "Senders" at bounding box center [255, 63] width 64 height 24
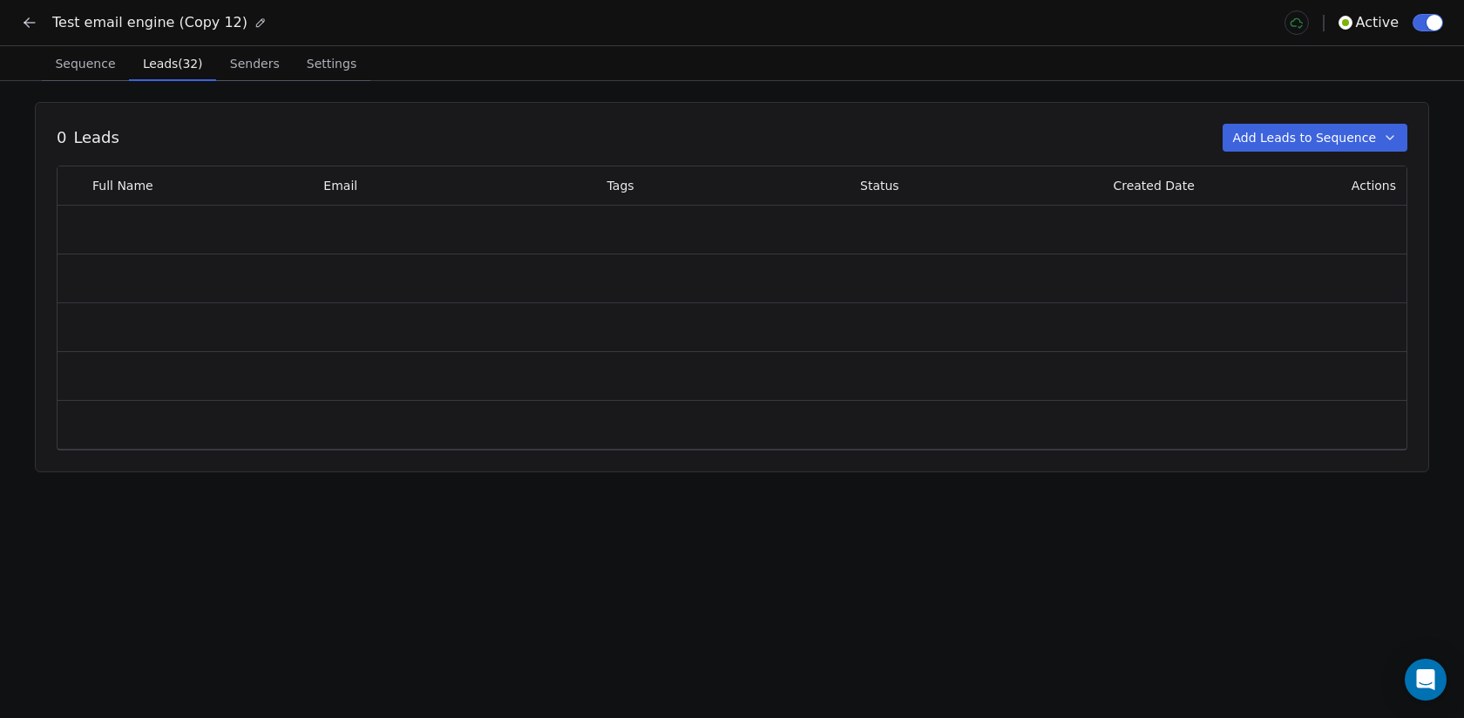
click at [143, 61] on span "Leads (32)" at bounding box center [172, 63] width 73 height 24
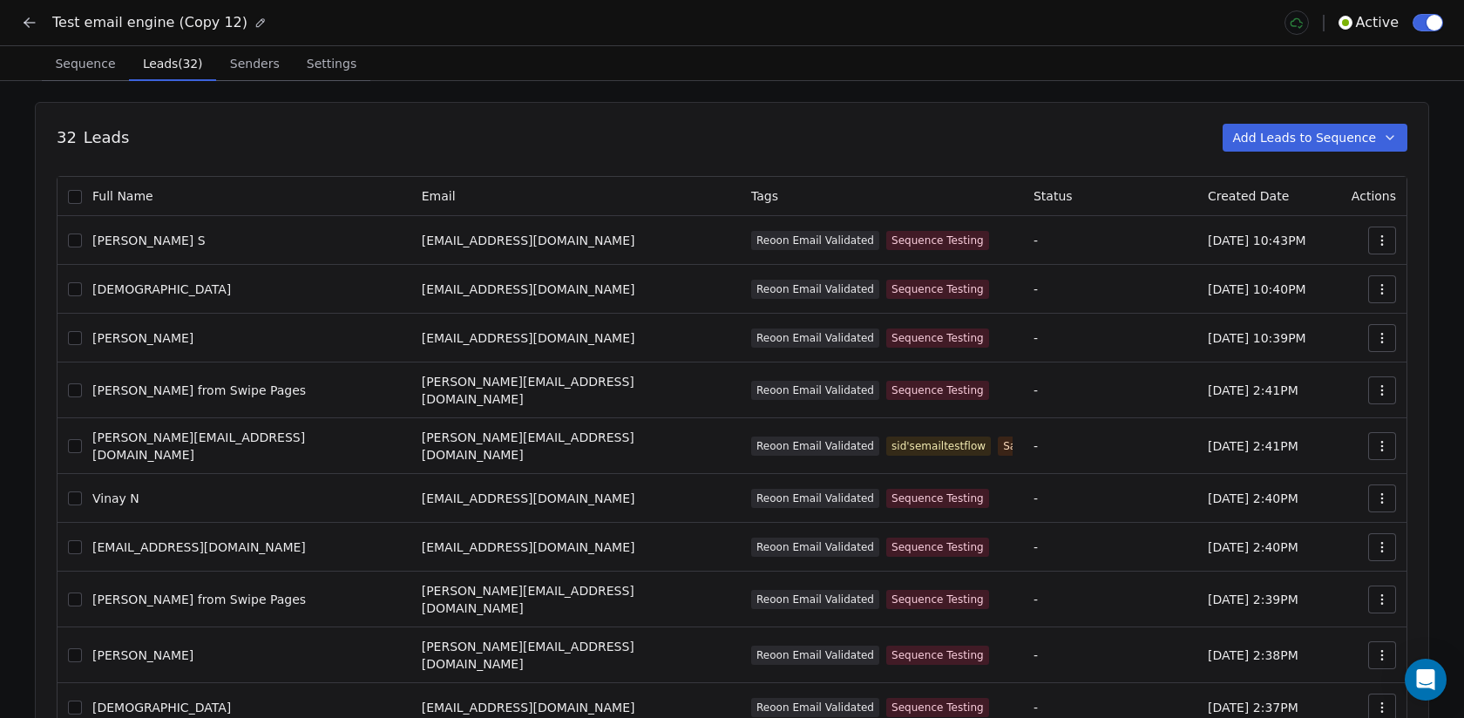
click at [225, 68] on span "Senders" at bounding box center [255, 63] width 64 height 24
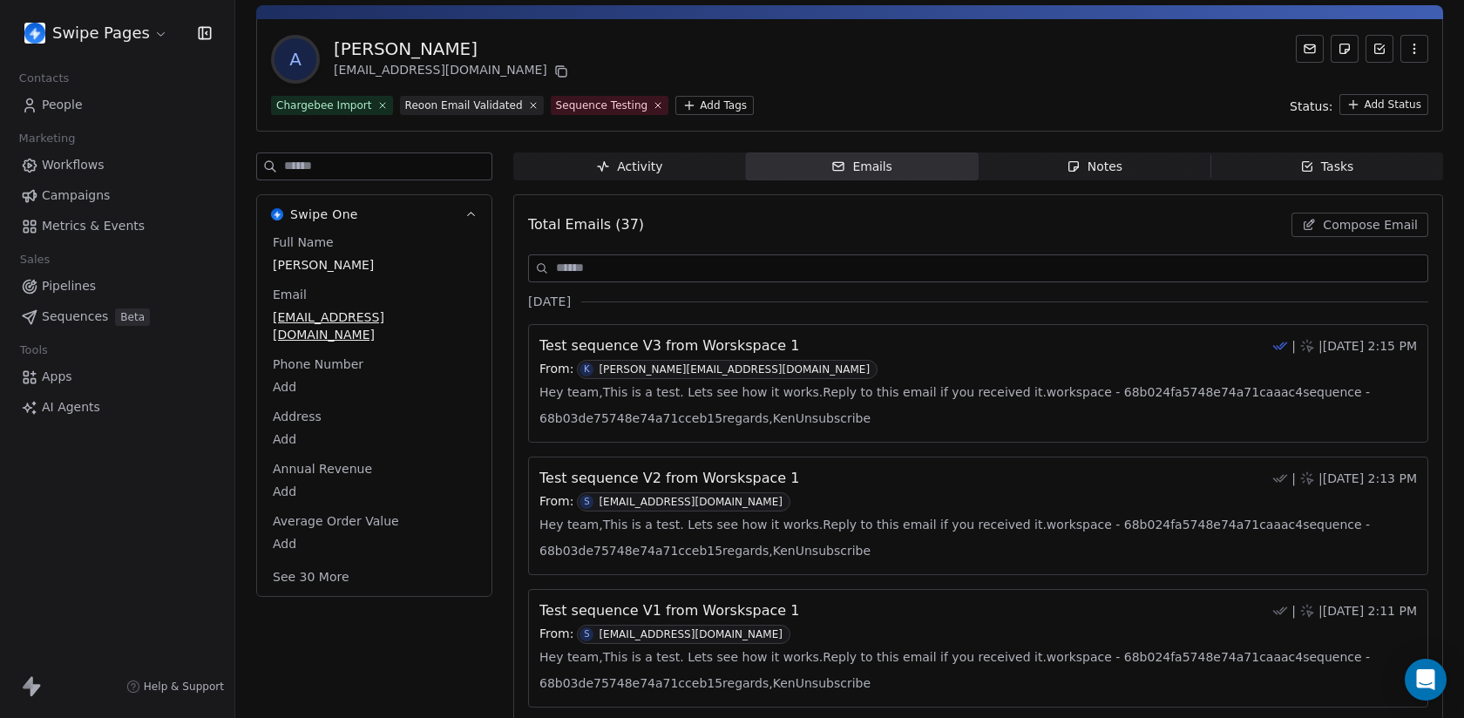
scroll to position [63, 0]
click at [649, 172] on div "Activity" at bounding box center [629, 166] width 66 height 18
